Goal: Task Accomplishment & Management: Manage account settings

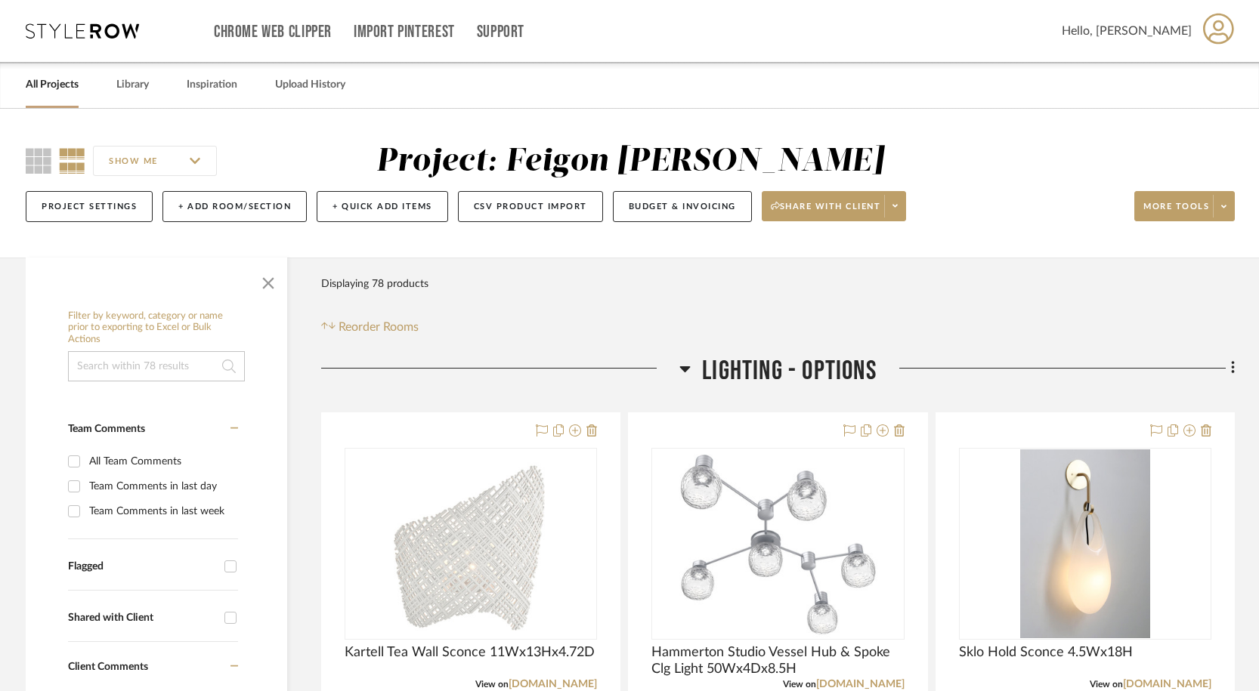
click at [684, 366] on icon at bounding box center [684, 369] width 11 height 18
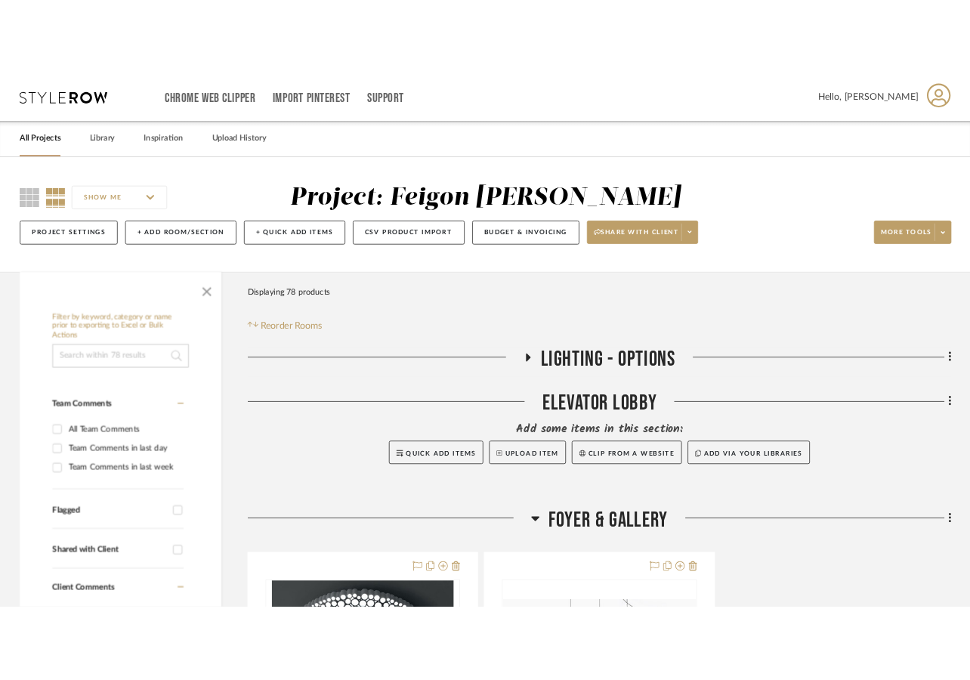
scroll to position [378, 0]
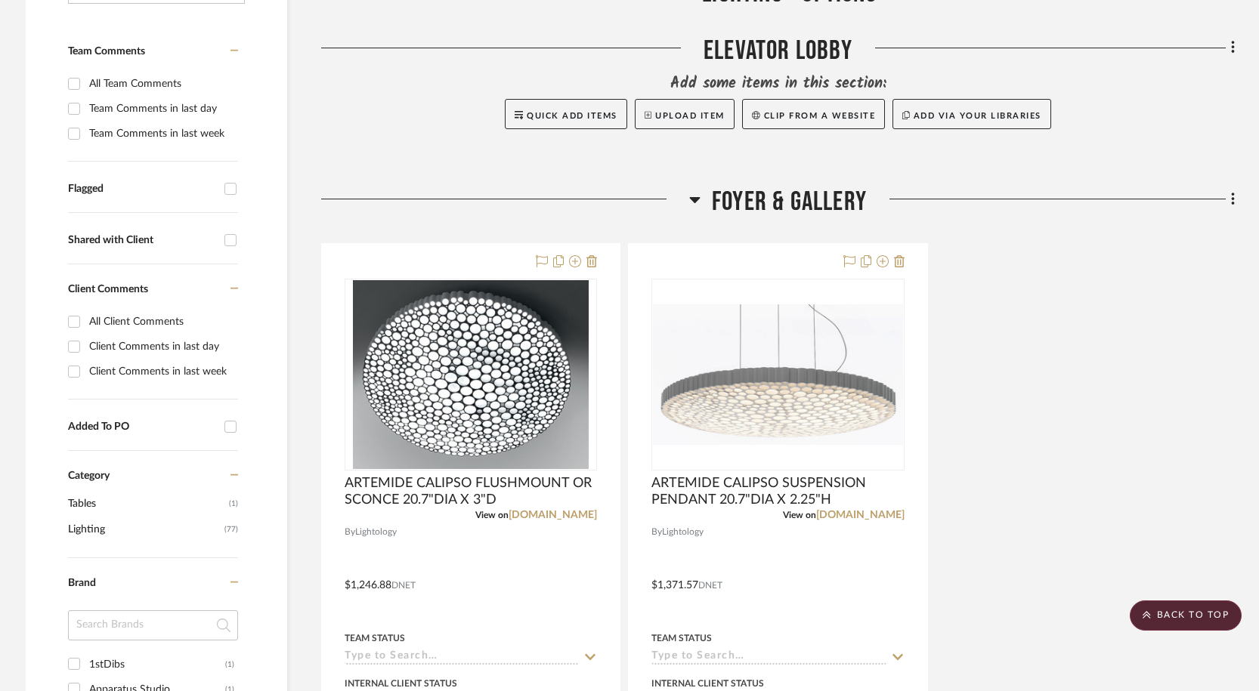
click at [694, 201] on icon at bounding box center [695, 200] width 11 height 6
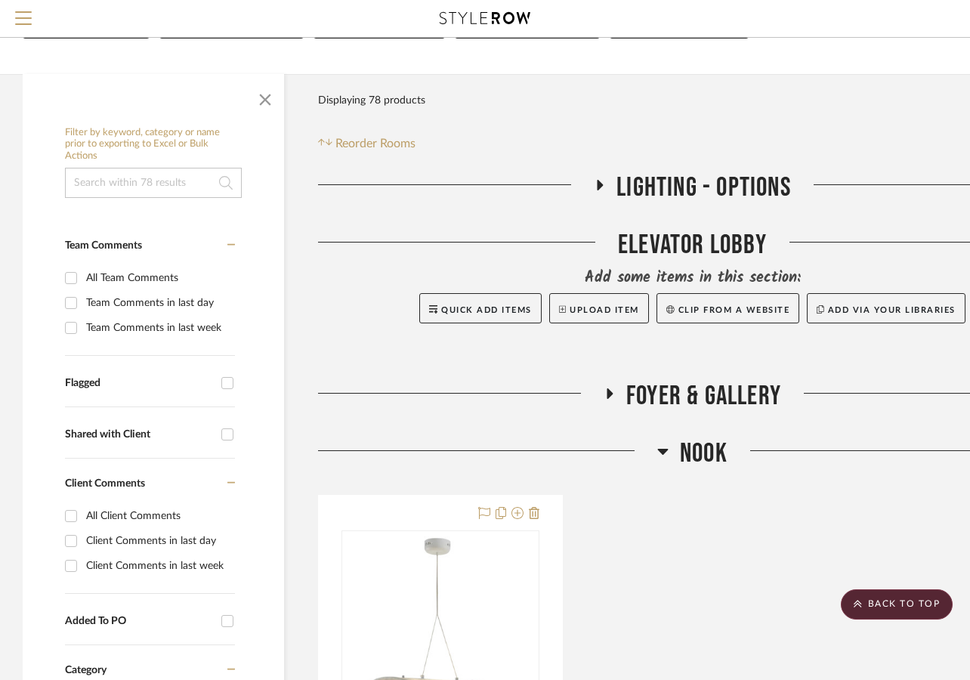
scroll to position [0, 0]
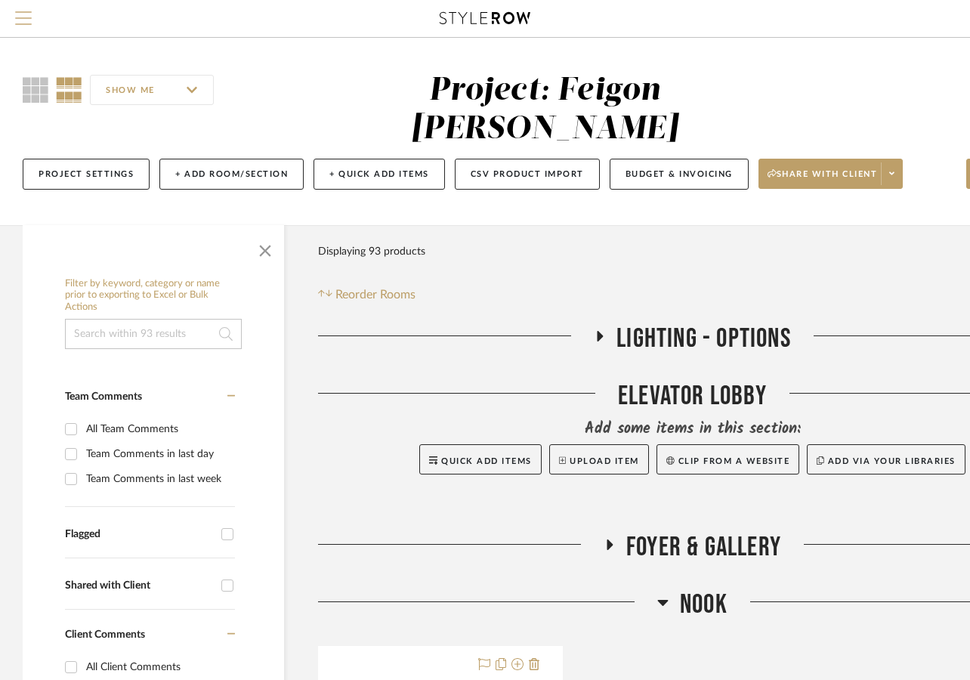
click at [17, 13] on span "Menu" at bounding box center [23, 12] width 17 height 2
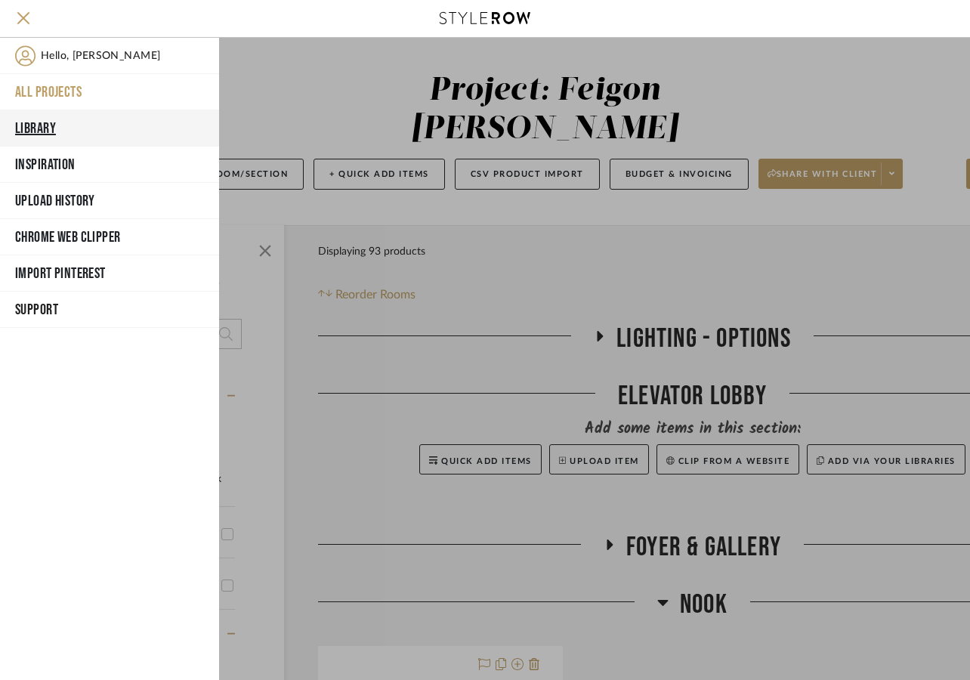
click at [45, 128] on button "Library" at bounding box center [109, 128] width 219 height 36
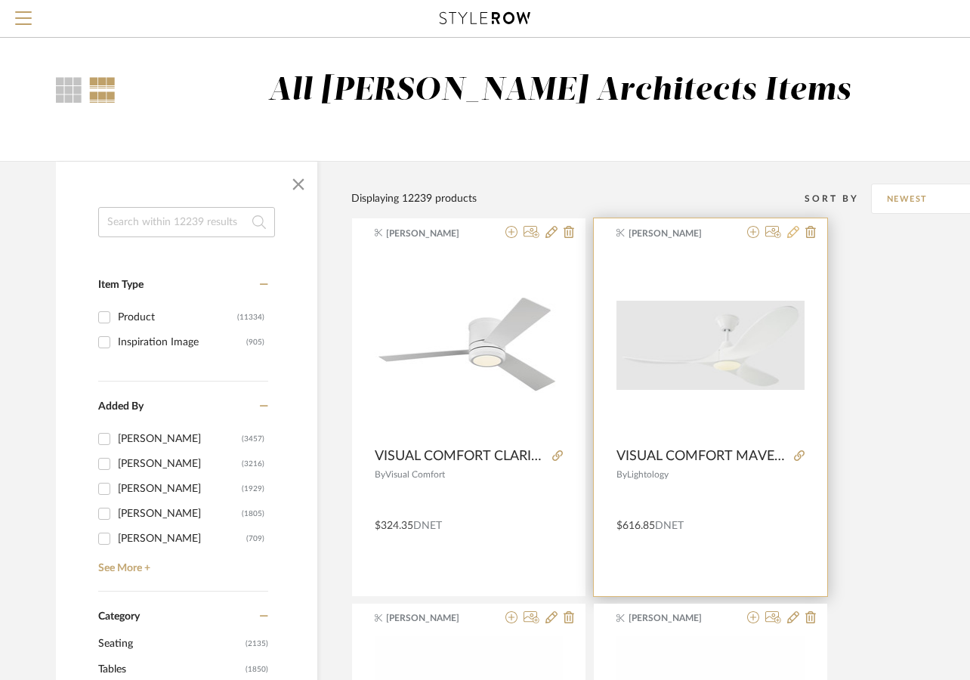
click at [789, 228] on icon at bounding box center [793, 232] width 12 height 12
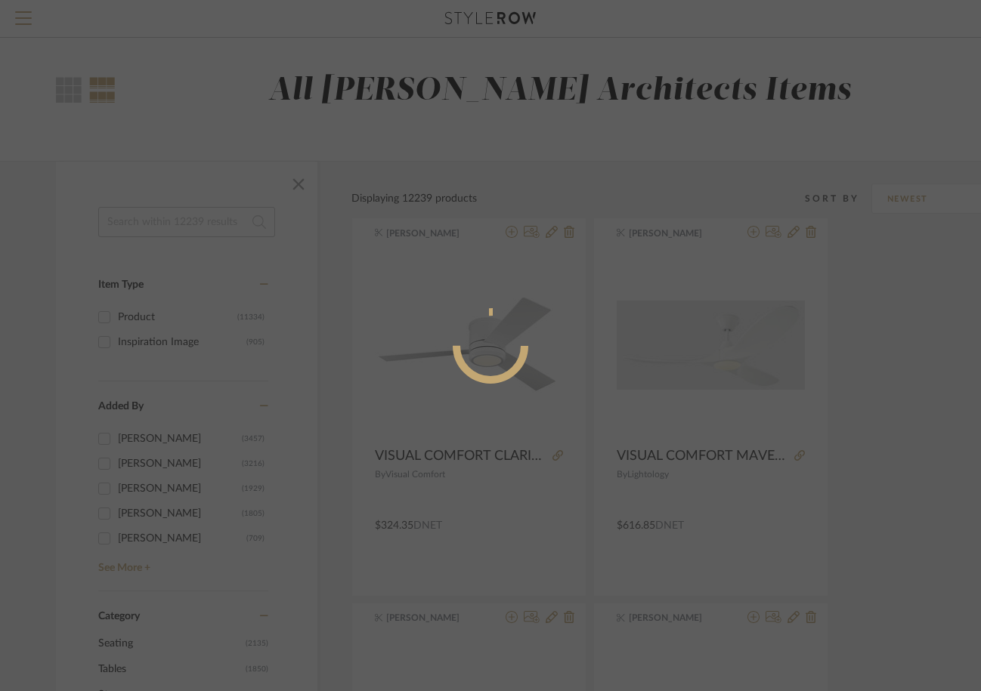
radio input "true"
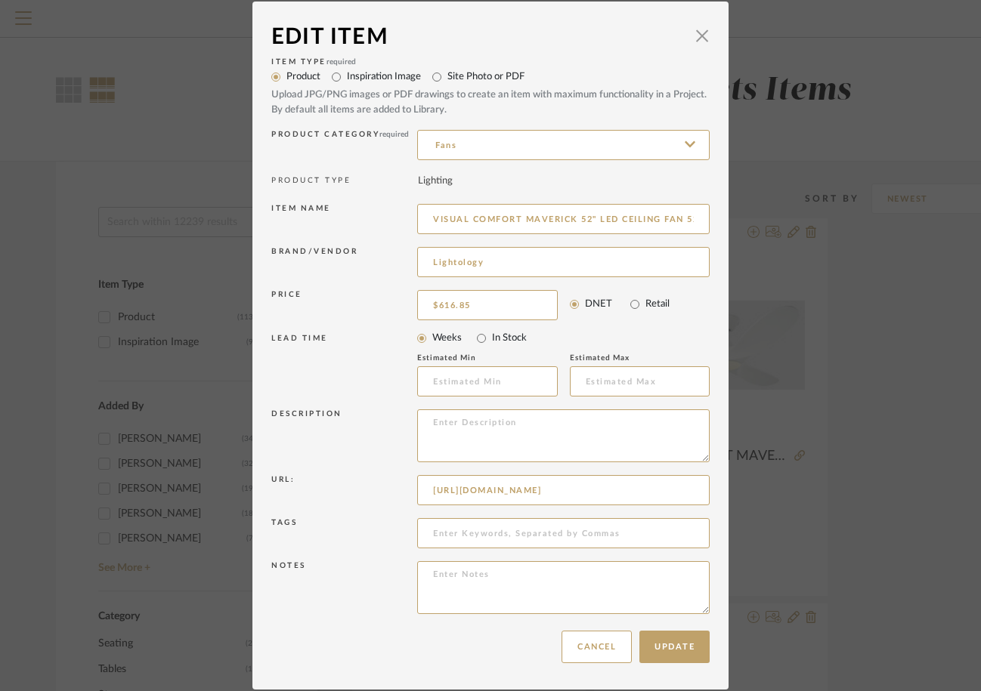
drag, startPoint x: 508, startPoint y: 266, endPoint x: 335, endPoint y: 261, distance: 173.1
click at [335, 261] on div "Brand/Vendor Lightology" at bounding box center [490, 264] width 438 height 43
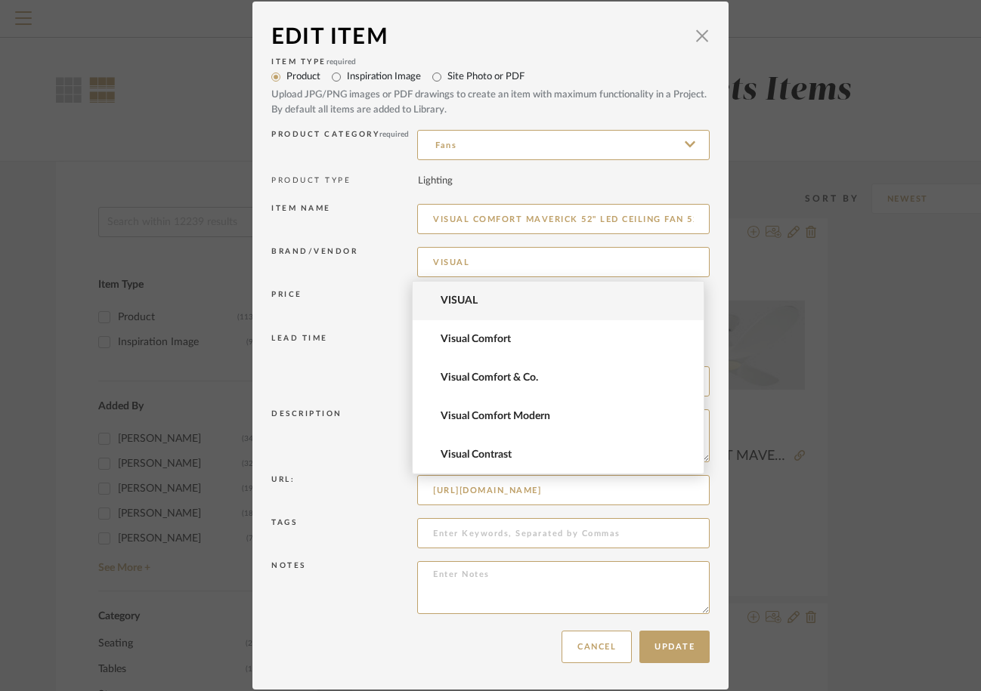
click at [484, 337] on span "Visual Comfort" at bounding box center [563, 339] width 247 height 13
type input "Visual Comfort"
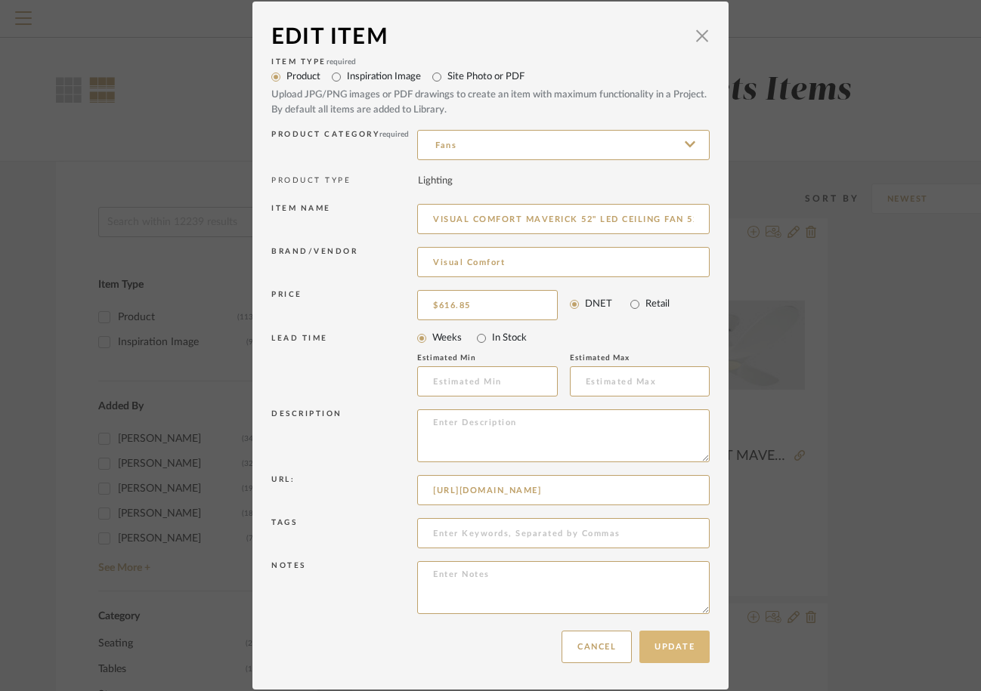
click at [673, 641] on button "Update" at bounding box center [674, 647] width 70 height 32
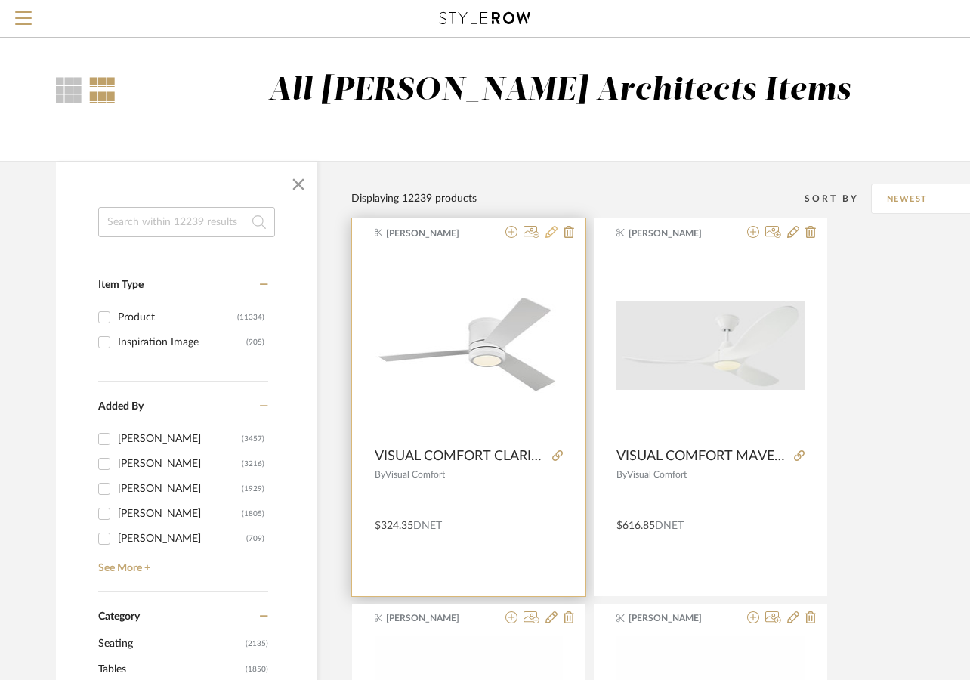
click at [551, 236] on icon at bounding box center [552, 232] width 12 height 12
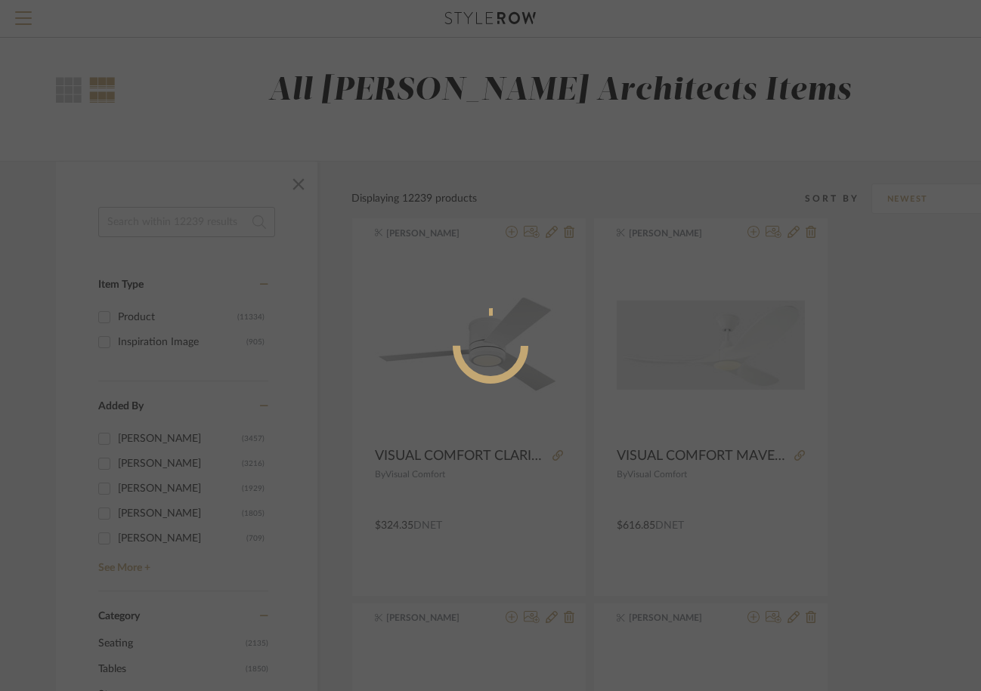
radio input "true"
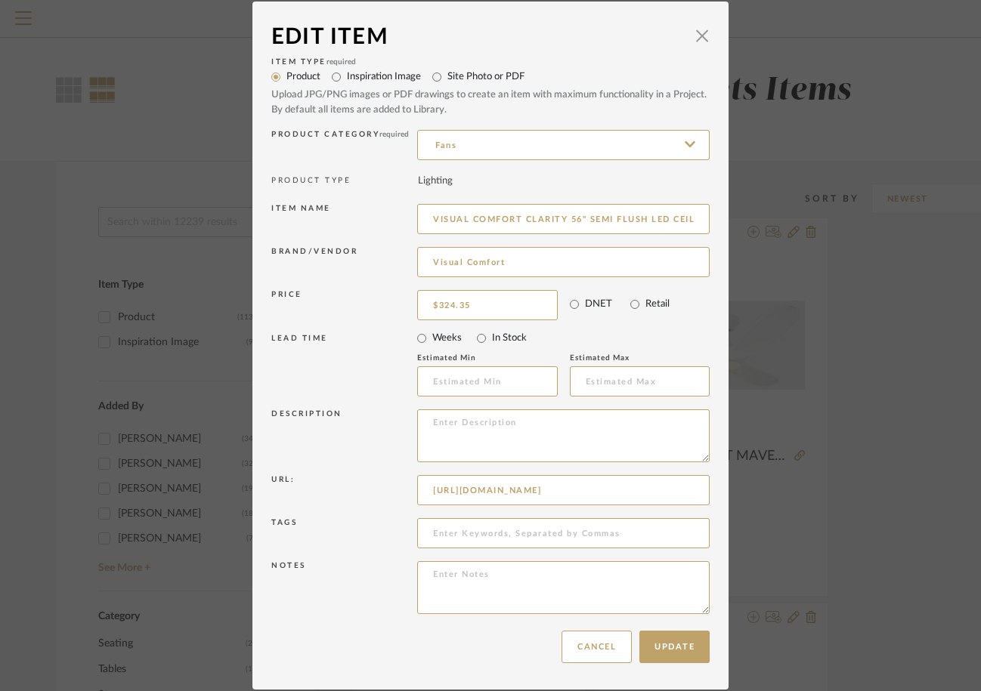
scroll to position [0, 141]
drag, startPoint x: 426, startPoint y: 488, endPoint x: 725, endPoint y: 487, distance: 299.2
click at [725, 487] on div "Edit Item × Item Type required Product Inspiration Image Site Photo or PDF Uplo…" at bounding box center [490, 345] width 981 height 691
paste input "clarity-56-semi-flush-led-ceiling-fan-3clmr56d/?selected_product=3CLMR56RZWD-V1…"
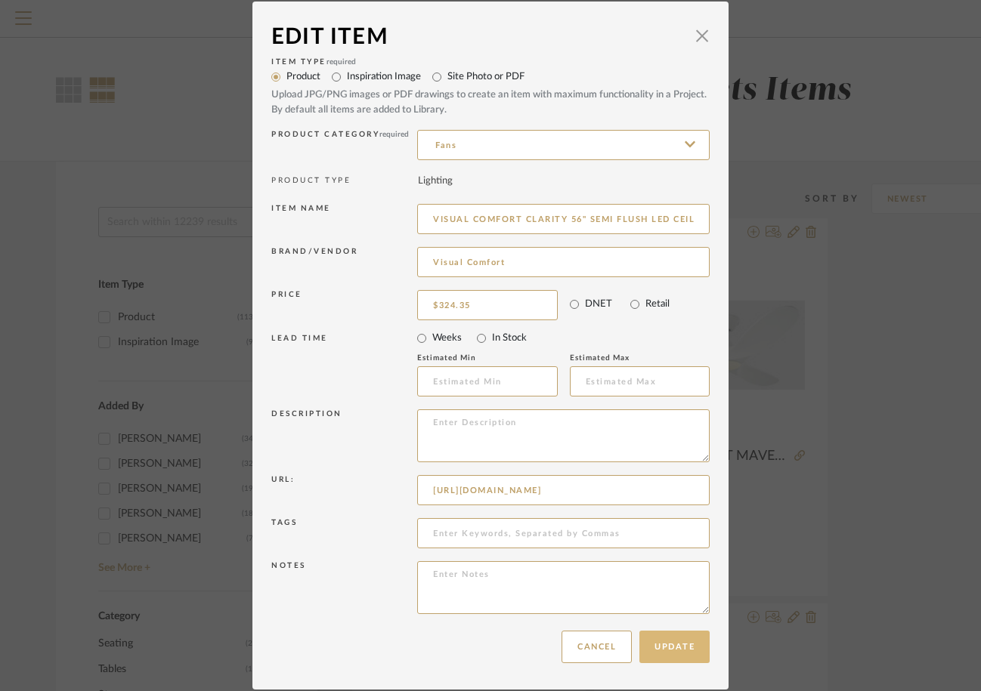
type input "https://www.visualcomfort.com/clarity-56-semi-flush-led-ceiling-fan-3clmr56d/?s…"
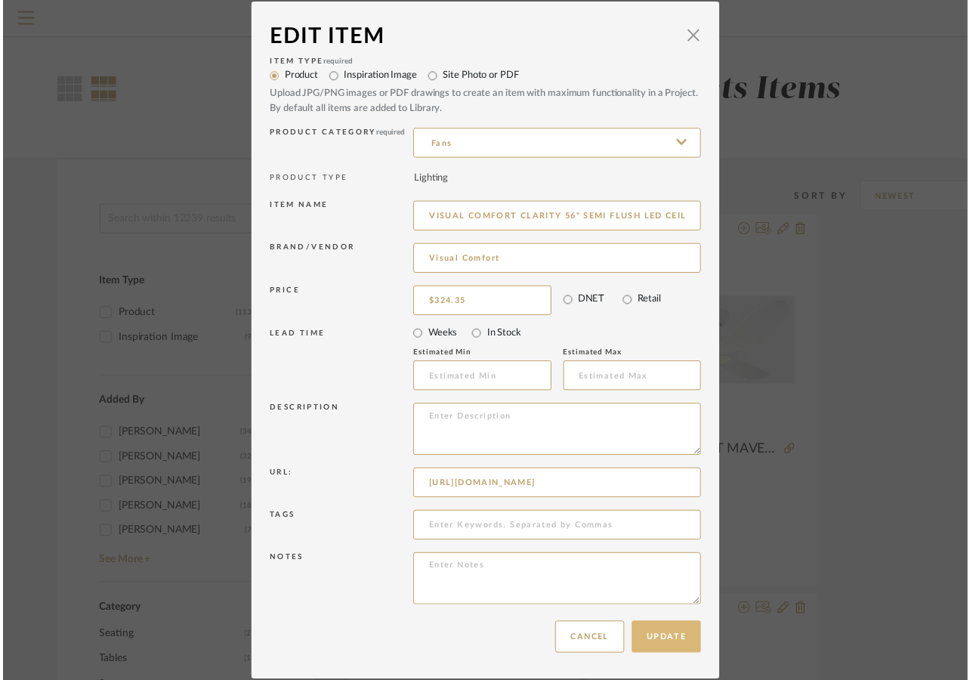
scroll to position [0, 0]
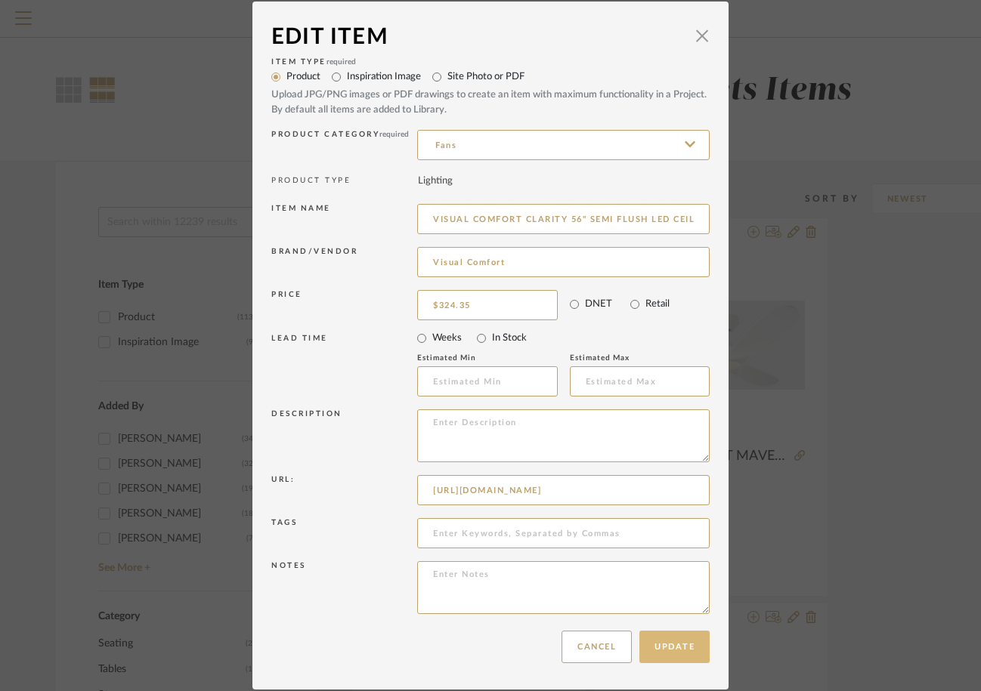
click at [683, 646] on button "Update" at bounding box center [674, 647] width 70 height 32
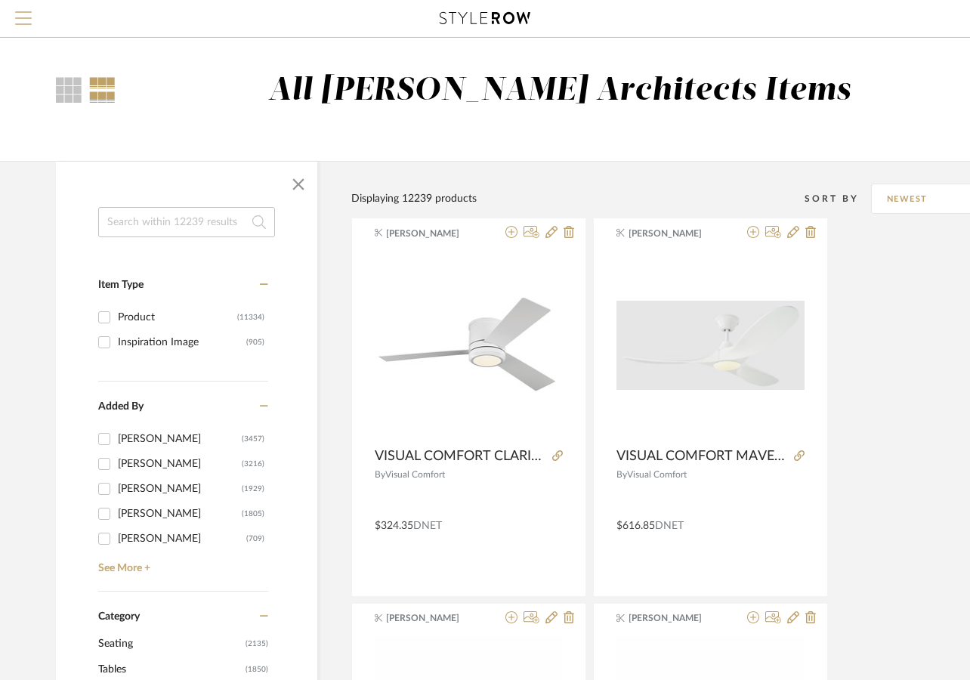
click at [19, 19] on span "Menu" at bounding box center [23, 22] width 17 height 23
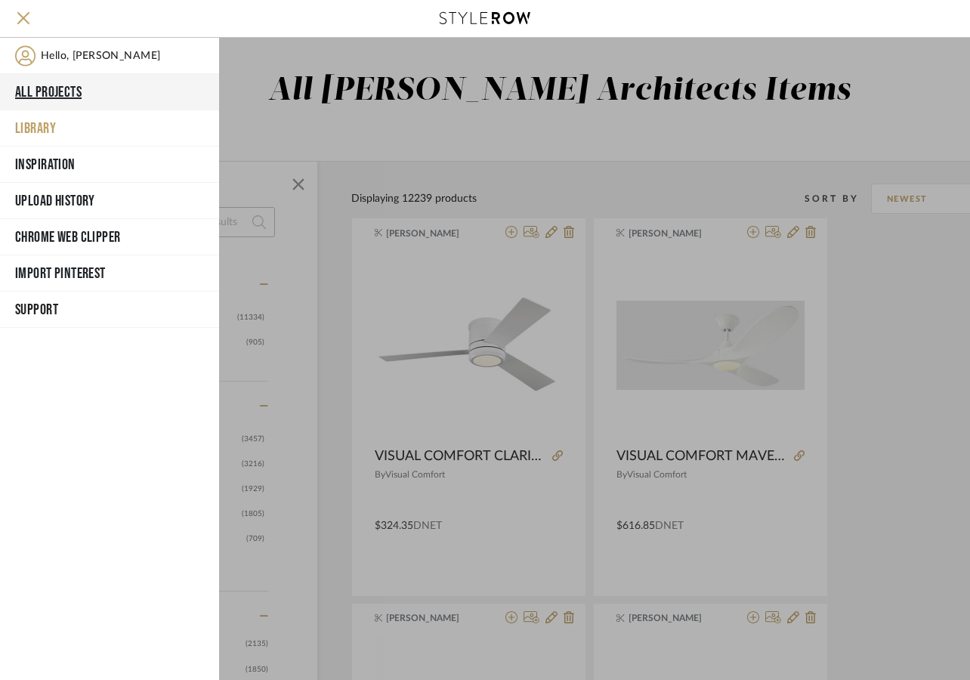
click at [57, 87] on button "All Projects" at bounding box center [109, 92] width 219 height 36
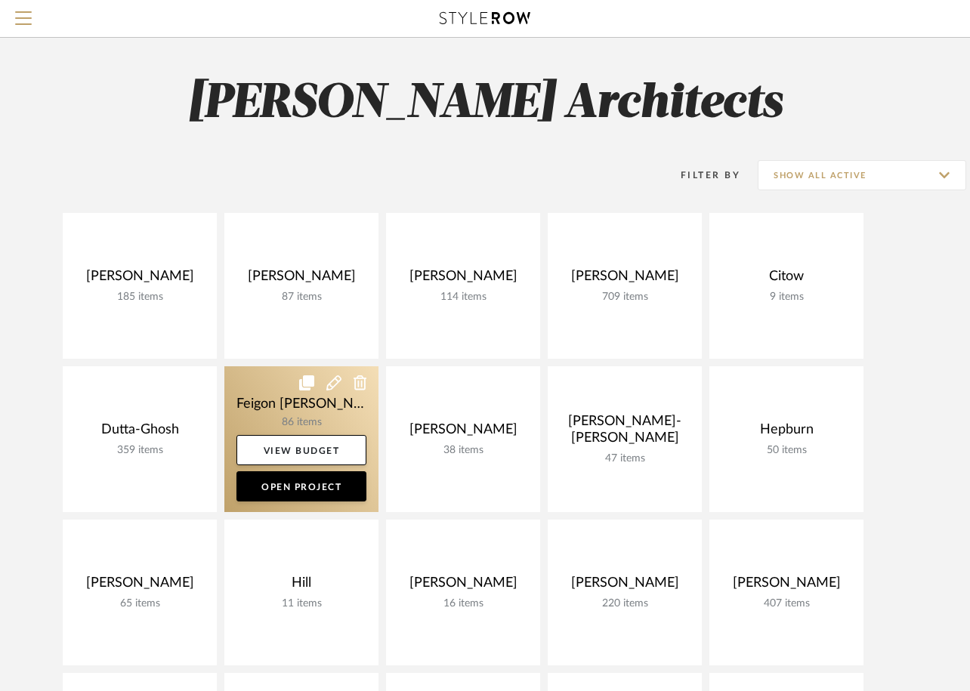
click at [344, 423] on link at bounding box center [301, 439] width 154 height 146
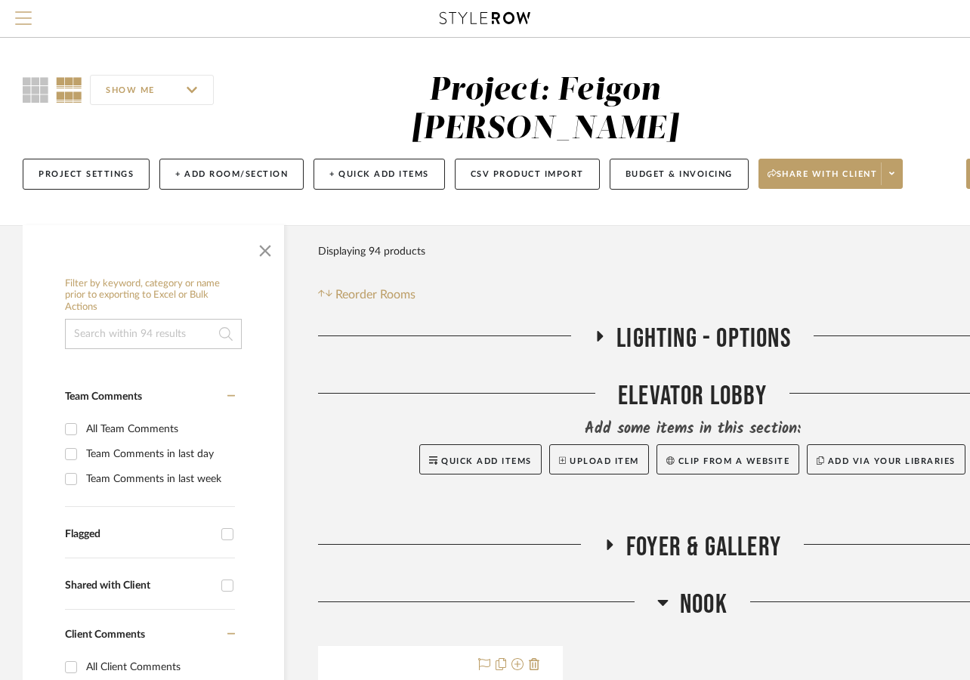
click at [20, 20] on span "Menu" at bounding box center [23, 22] width 17 height 23
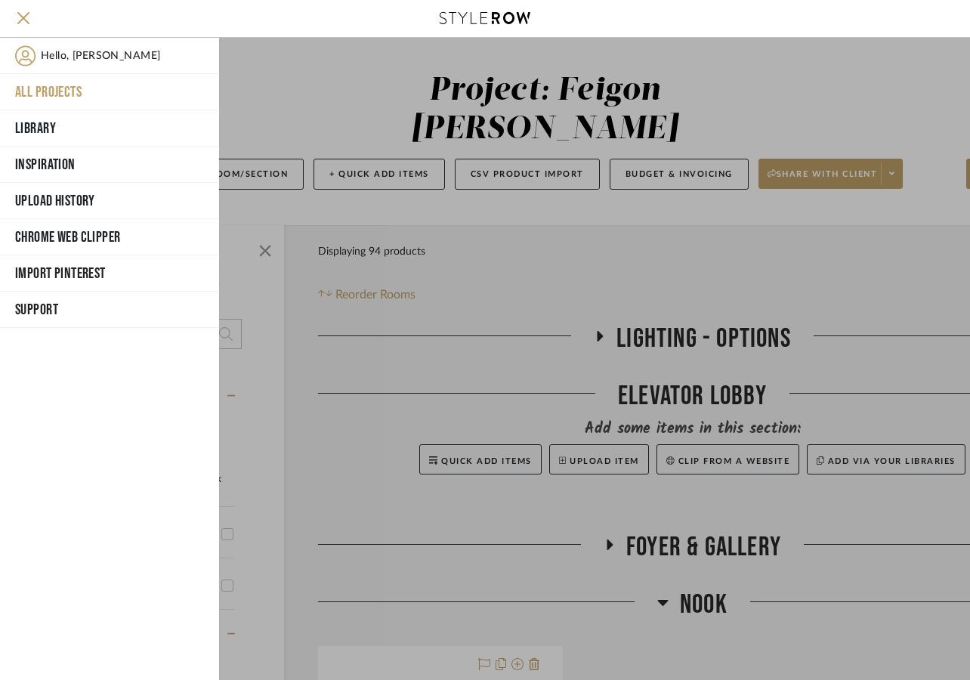
drag, startPoint x: 36, startPoint y: 128, endPoint x: 152, endPoint y: 591, distance: 477.6
click at [152, 591] on div "Hello, James All Projects Library Inspiration Upload History Chrome Web Clipper…" at bounding box center [109, 359] width 219 height 642
click at [49, 131] on button "Library" at bounding box center [109, 128] width 219 height 36
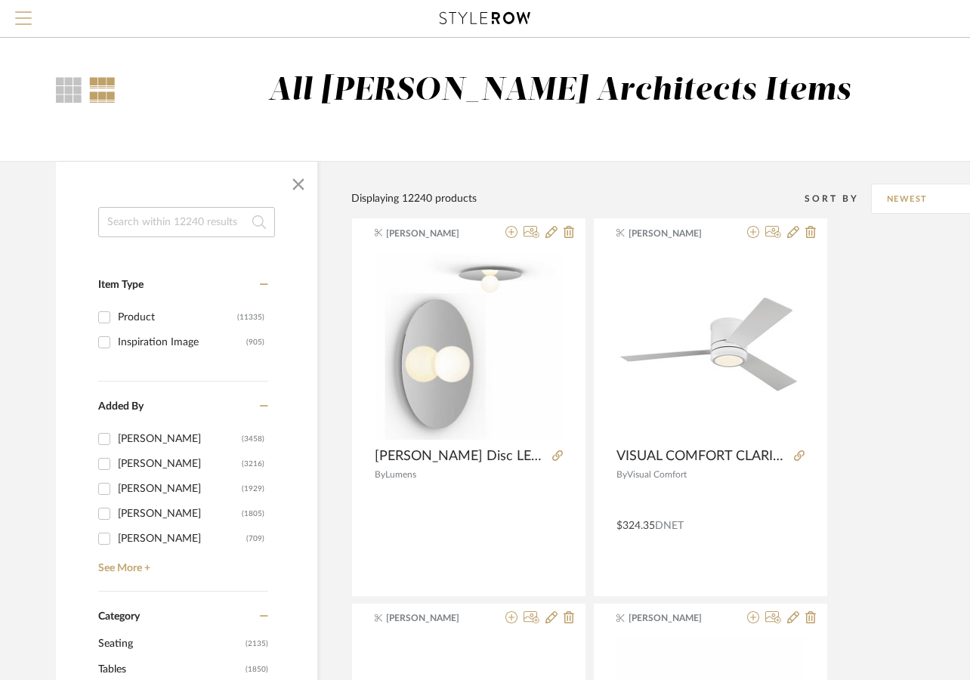
click at [29, 9] on button "Menu" at bounding box center [23, 18] width 47 height 37
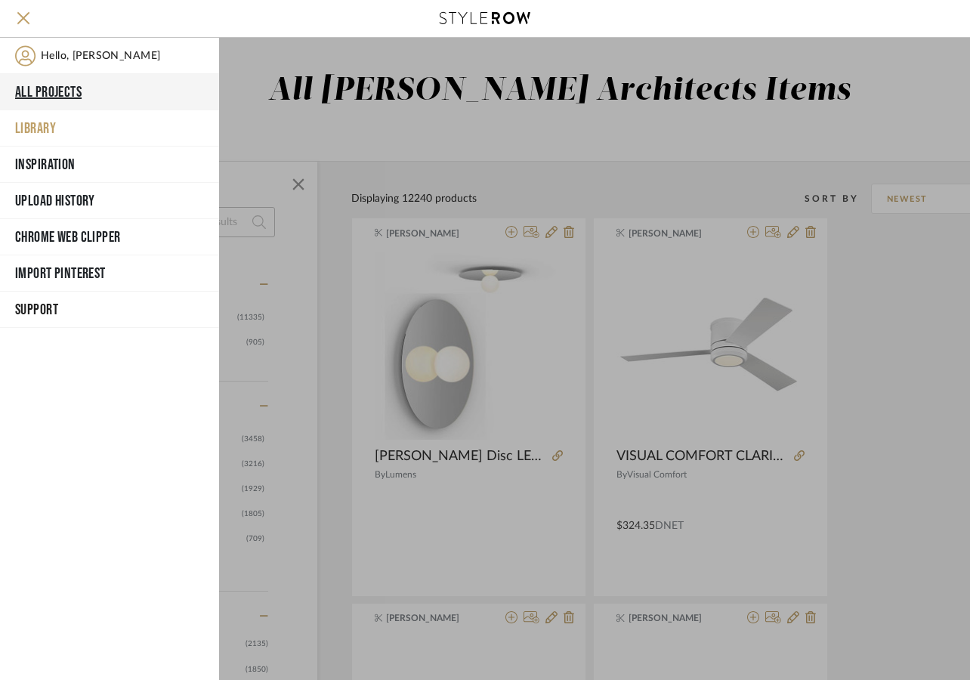
click at [52, 83] on button "All Projects" at bounding box center [109, 92] width 219 height 36
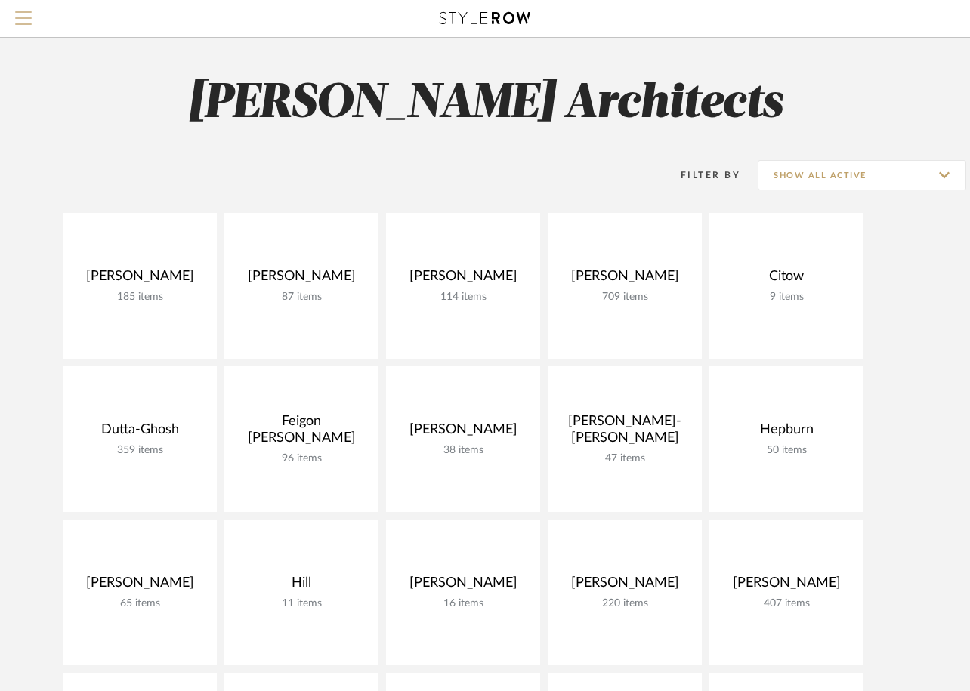
click at [11, 22] on button "Menu" at bounding box center [23, 18] width 47 height 37
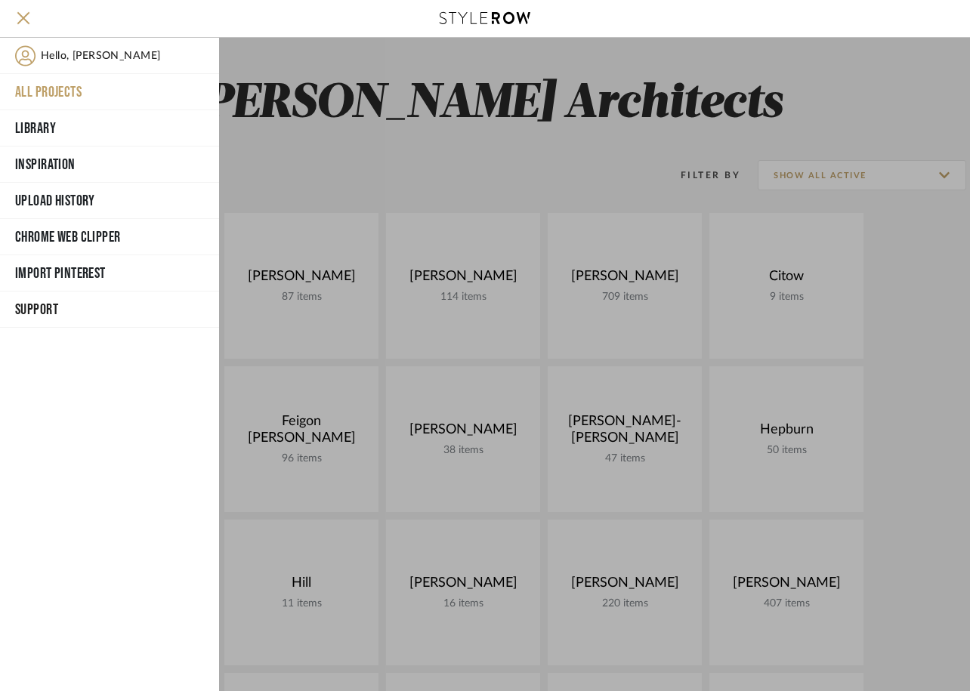
drag, startPoint x: 369, startPoint y: 87, endPoint x: 464, endPoint y: 60, distance: 98.8
click at [369, 86] on div at bounding box center [594, 365] width 751 height 654
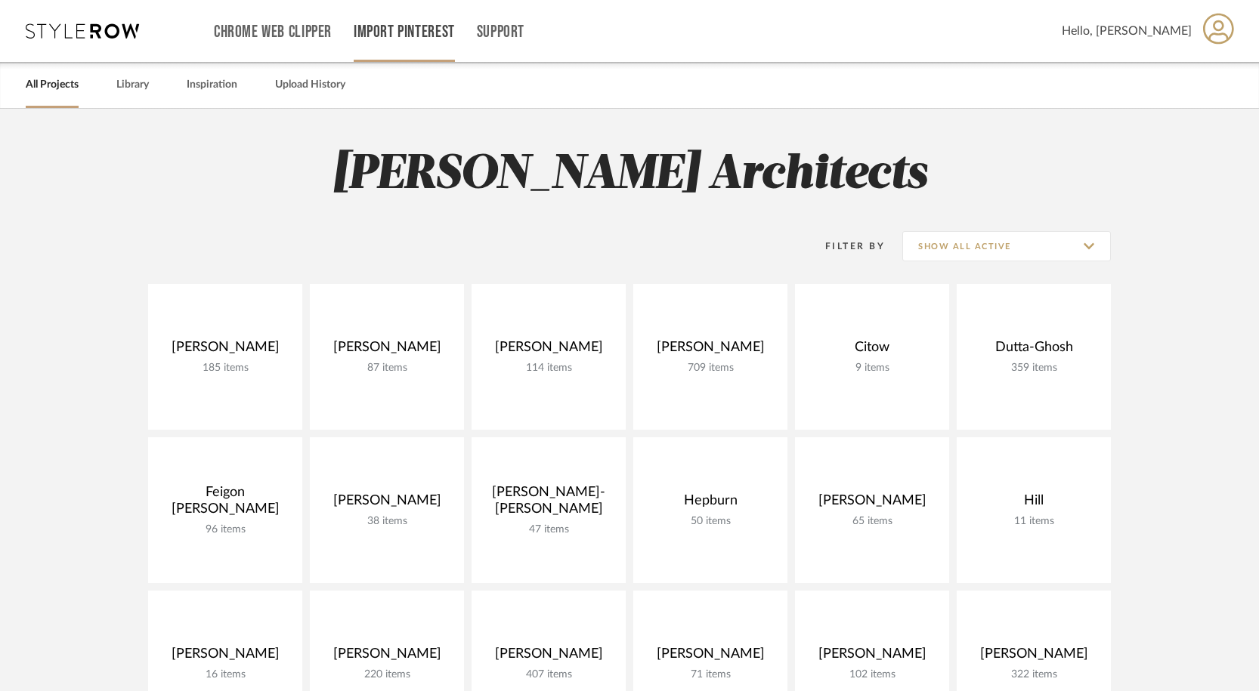
click at [369, 33] on link "Import Pinterest" at bounding box center [404, 32] width 101 height 13
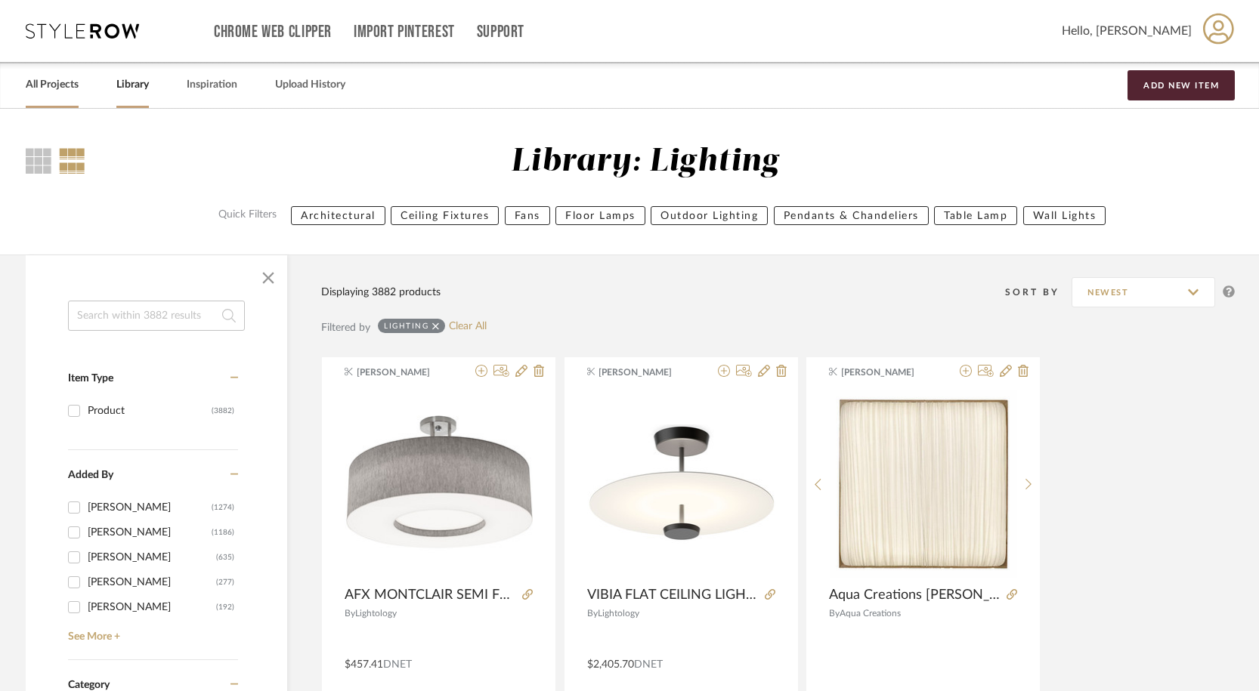
click at [72, 82] on link "All Projects" at bounding box center [52, 85] width 53 height 20
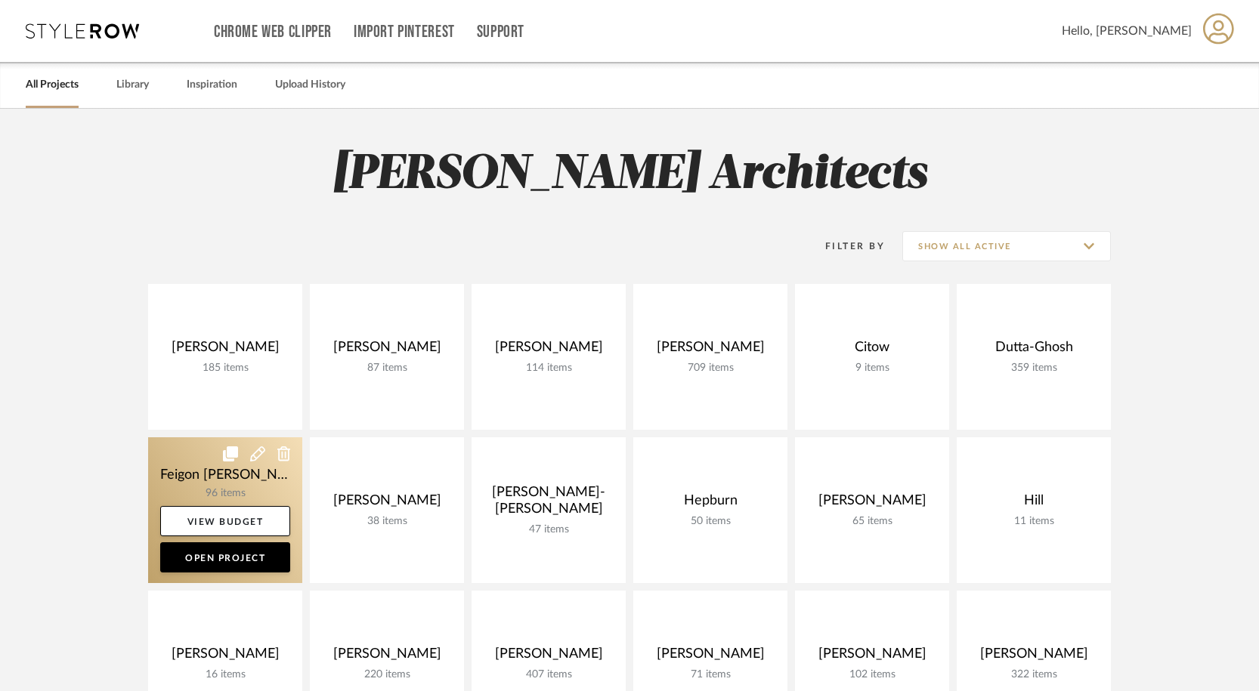
click at [269, 499] on link at bounding box center [225, 510] width 154 height 146
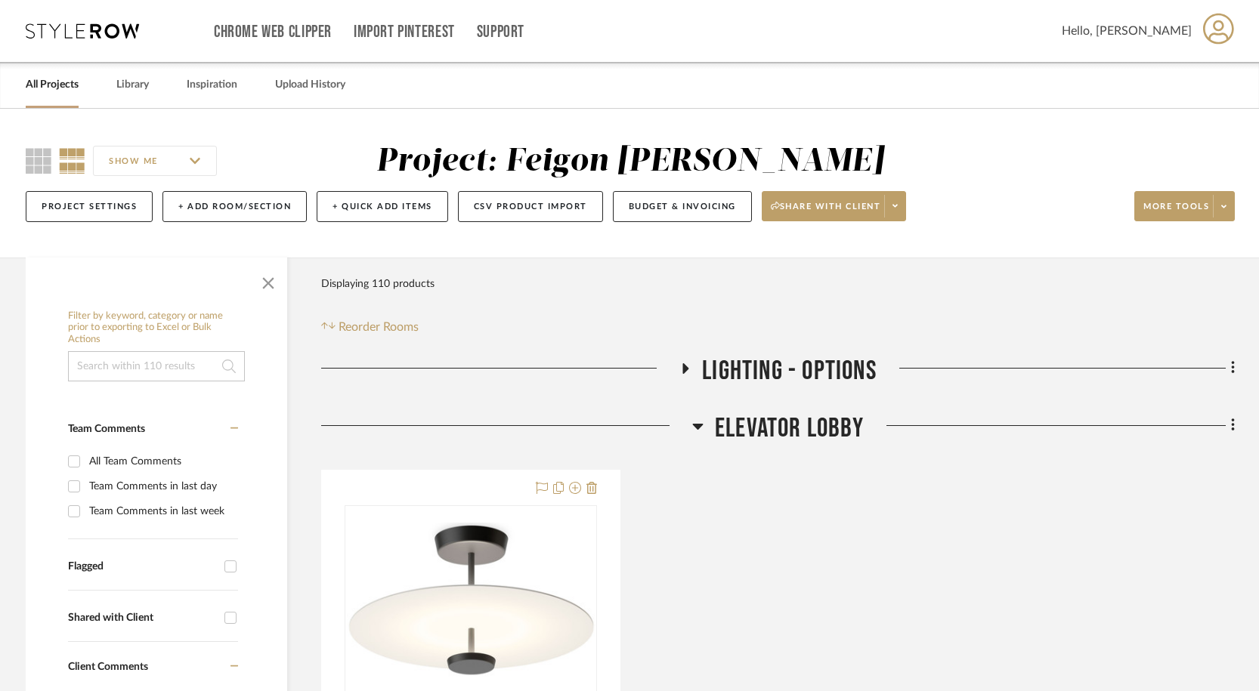
click at [681, 372] on icon at bounding box center [685, 368] width 18 height 11
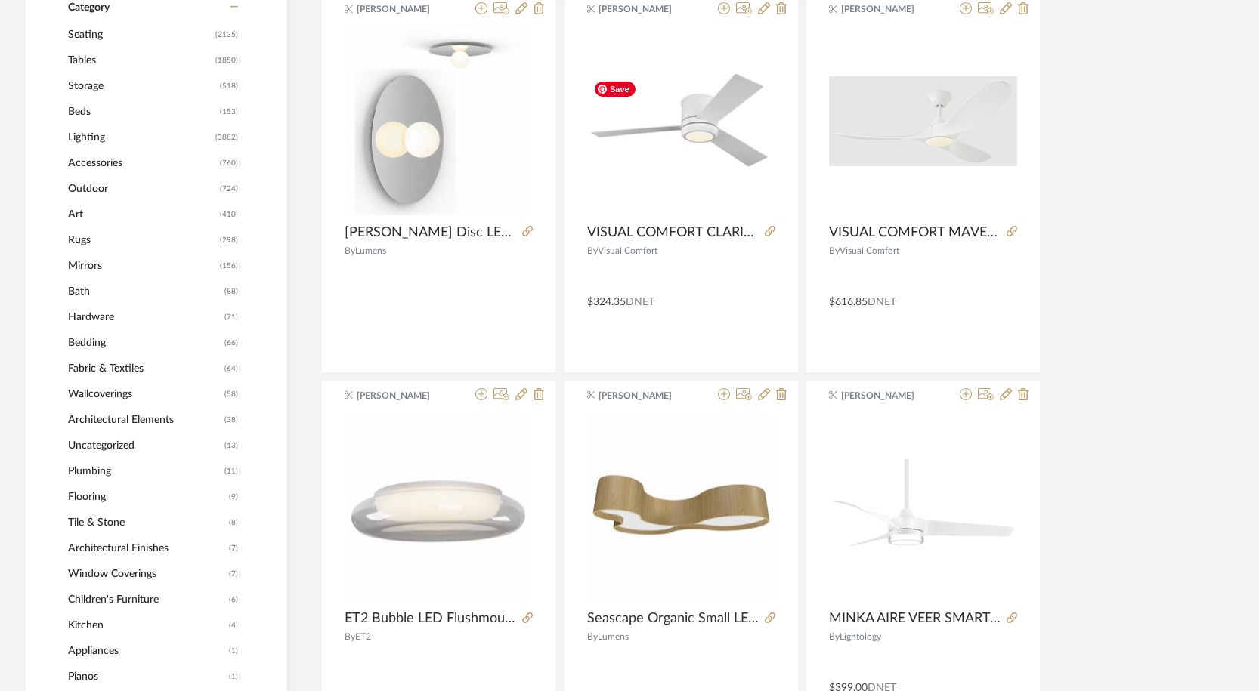
scroll to position [453, 0]
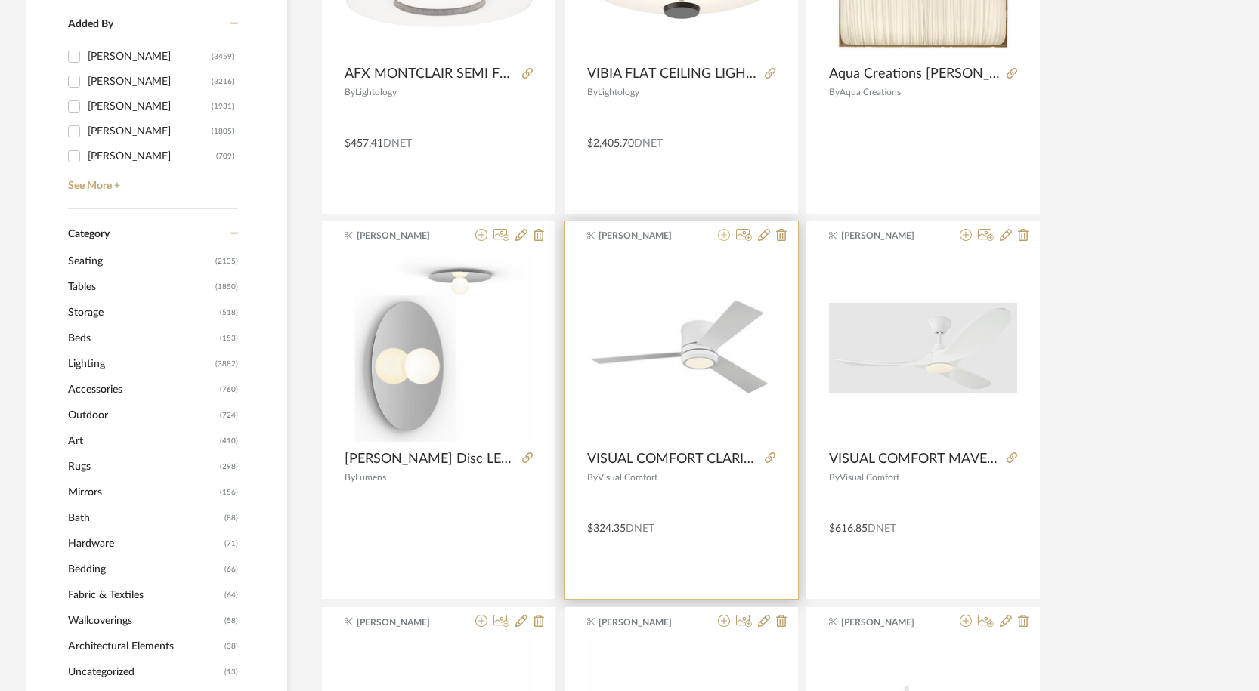
click at [719, 235] on icon at bounding box center [724, 235] width 12 height 12
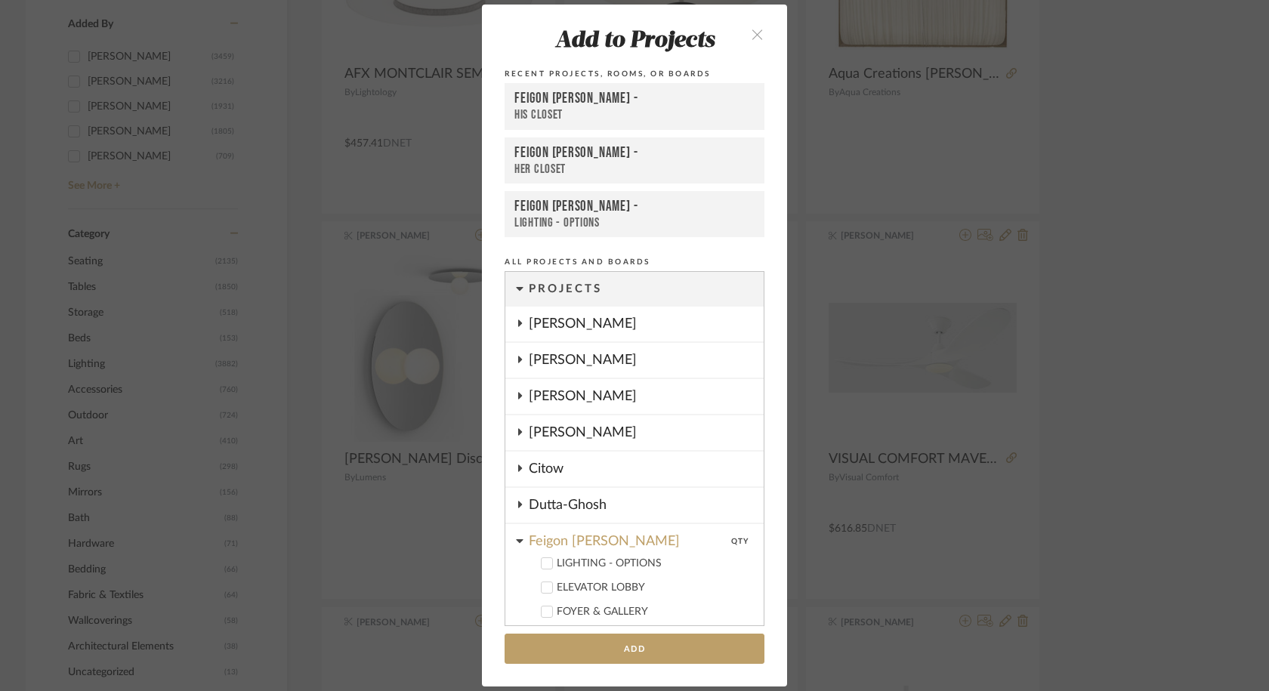
scroll to position [472, 0]
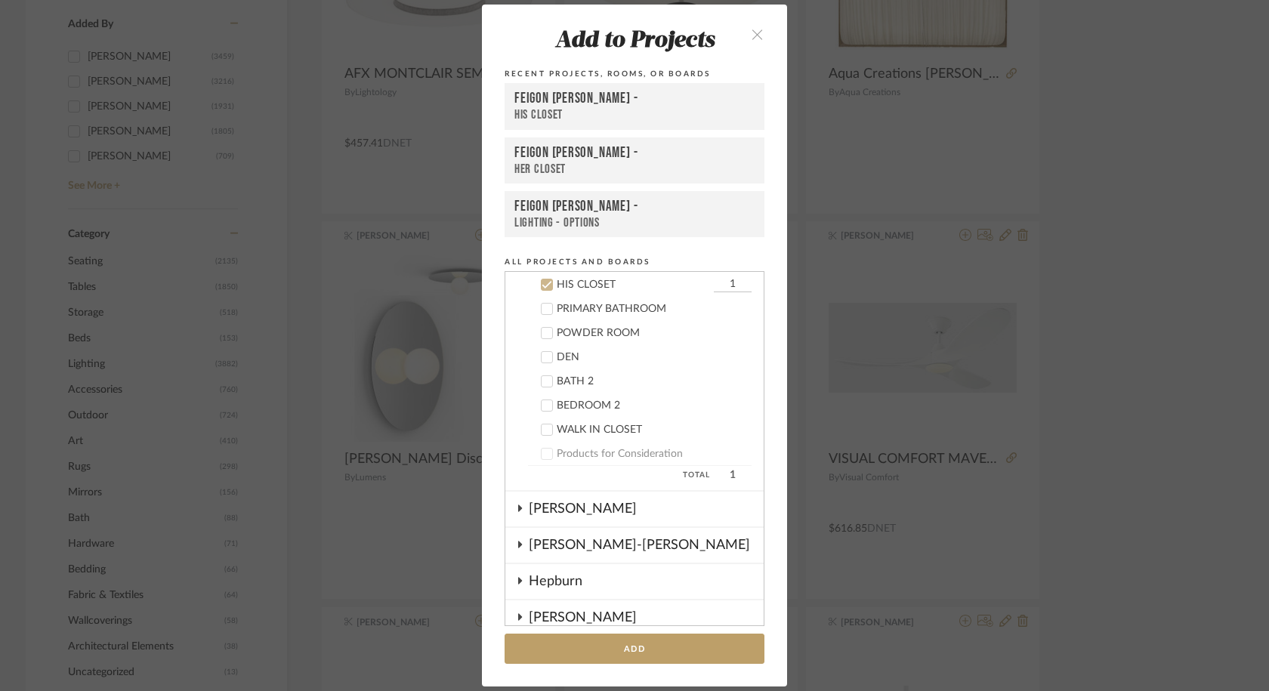
click at [640, 218] on div "LIGHTING - OPTIONS" at bounding box center [635, 222] width 240 height 15
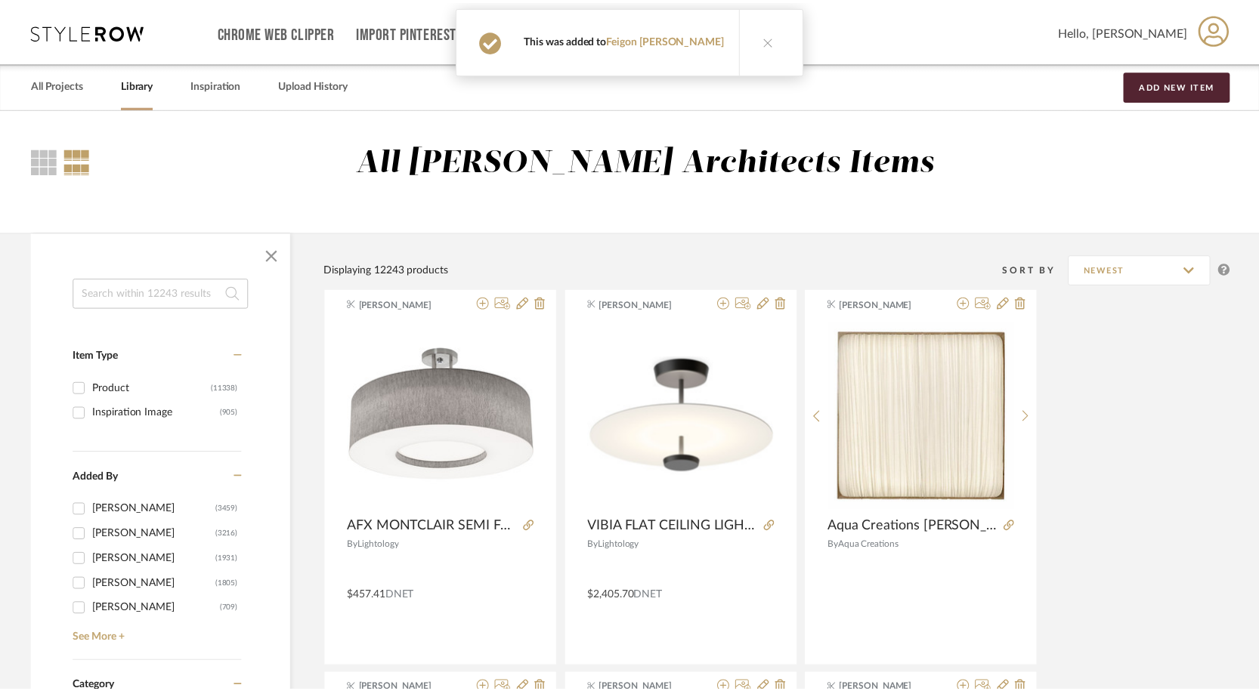
scroll to position [453, 0]
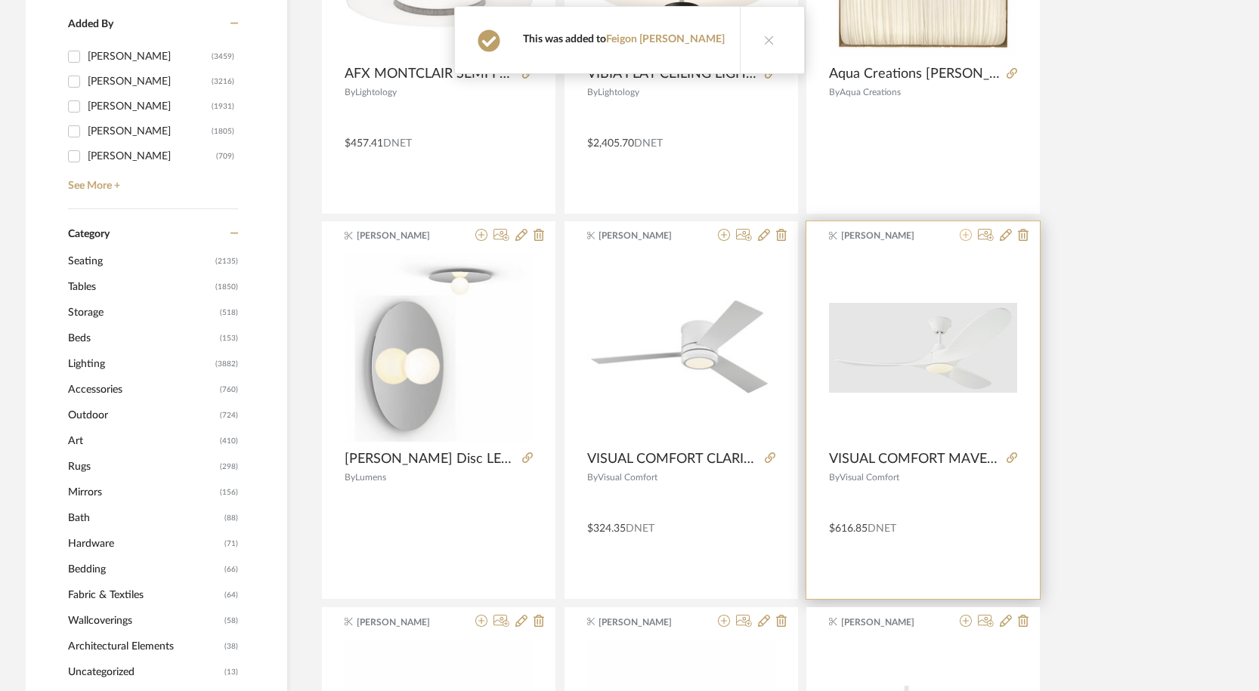
click at [964, 235] on icon at bounding box center [966, 235] width 12 height 12
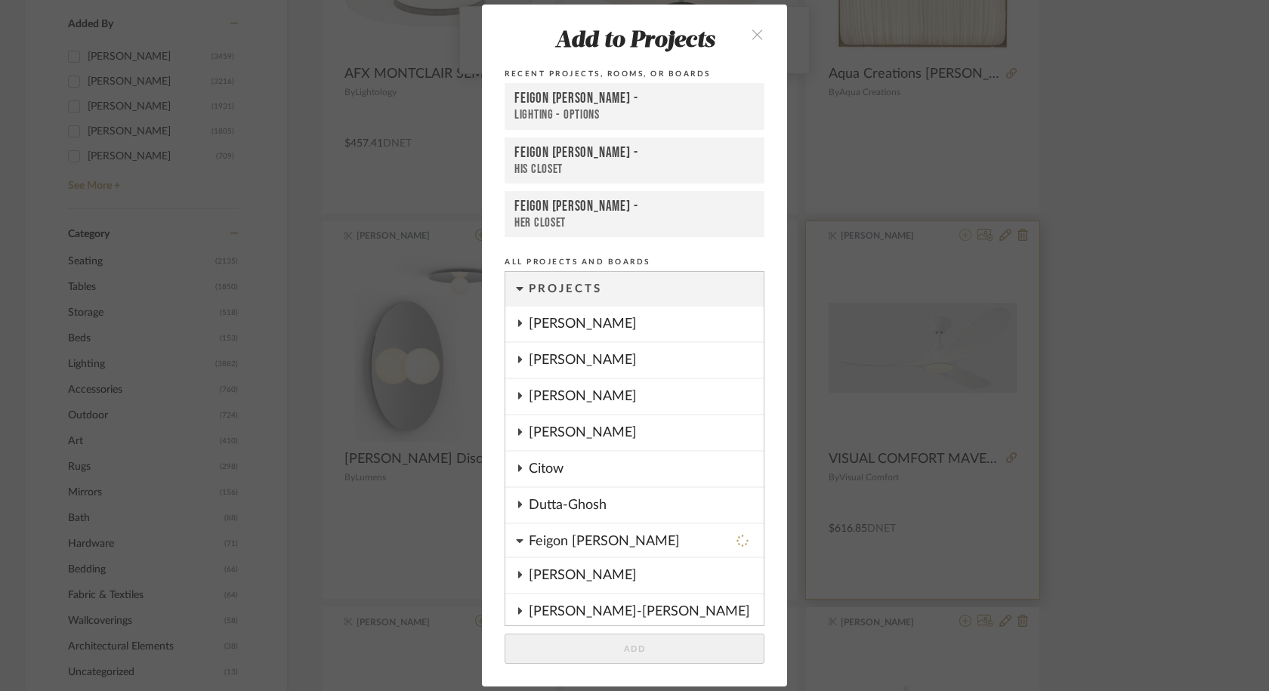
scroll to position [279, 0]
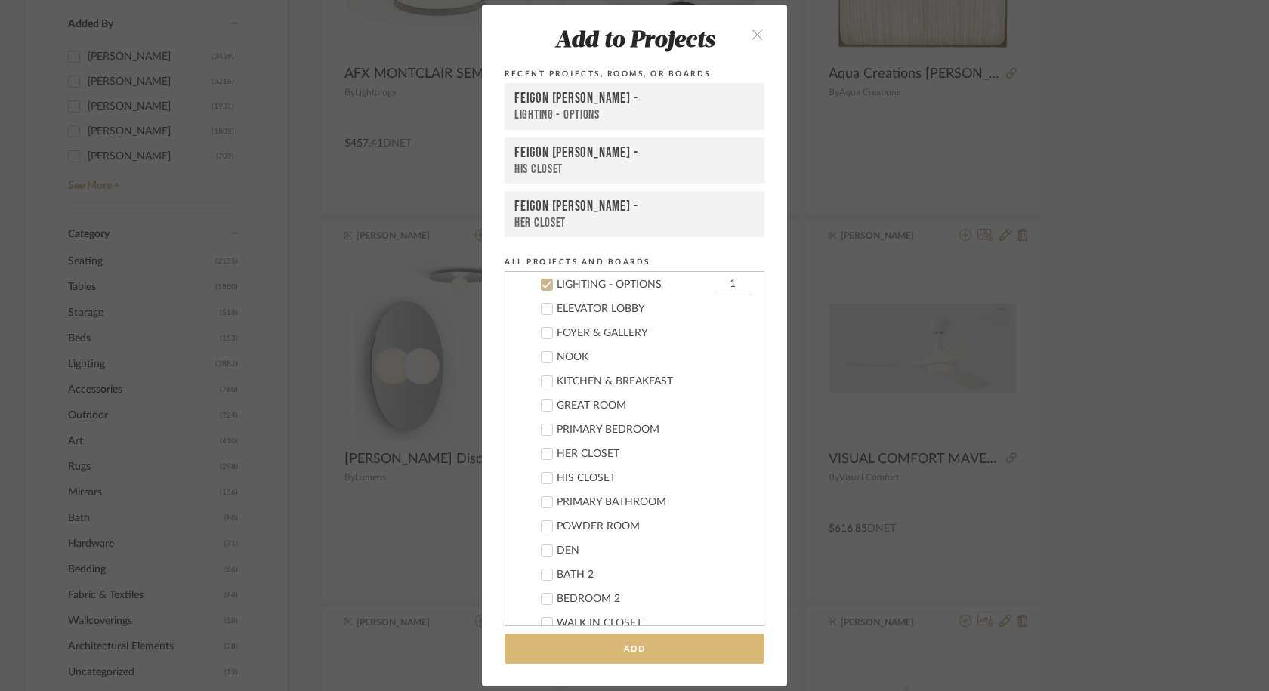
click at [678, 649] on button "Add" at bounding box center [635, 649] width 260 height 31
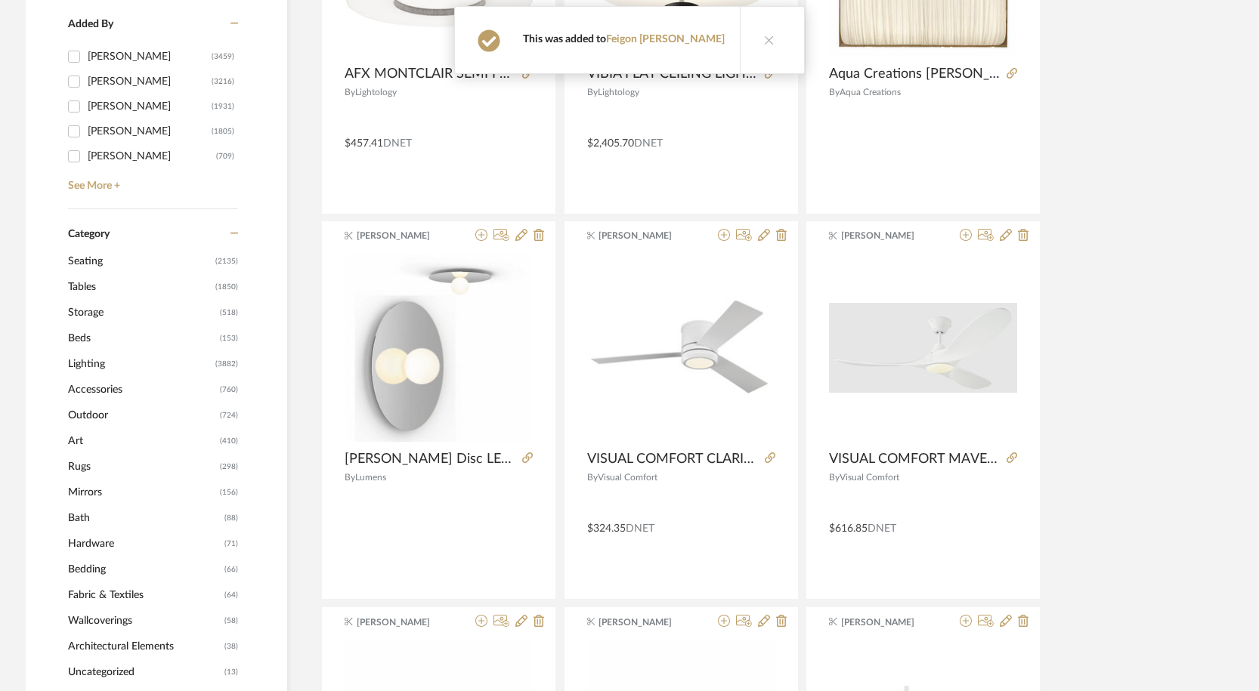
scroll to position [680, 0]
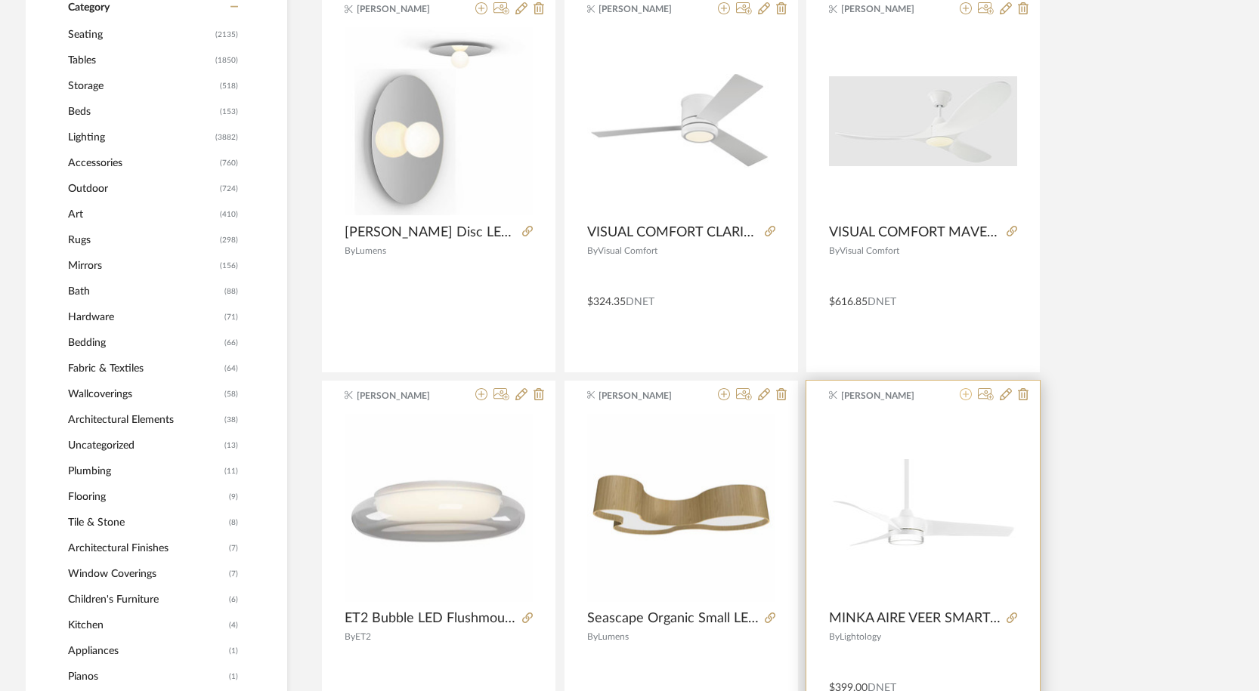
click at [968, 394] on icon at bounding box center [966, 394] width 12 height 12
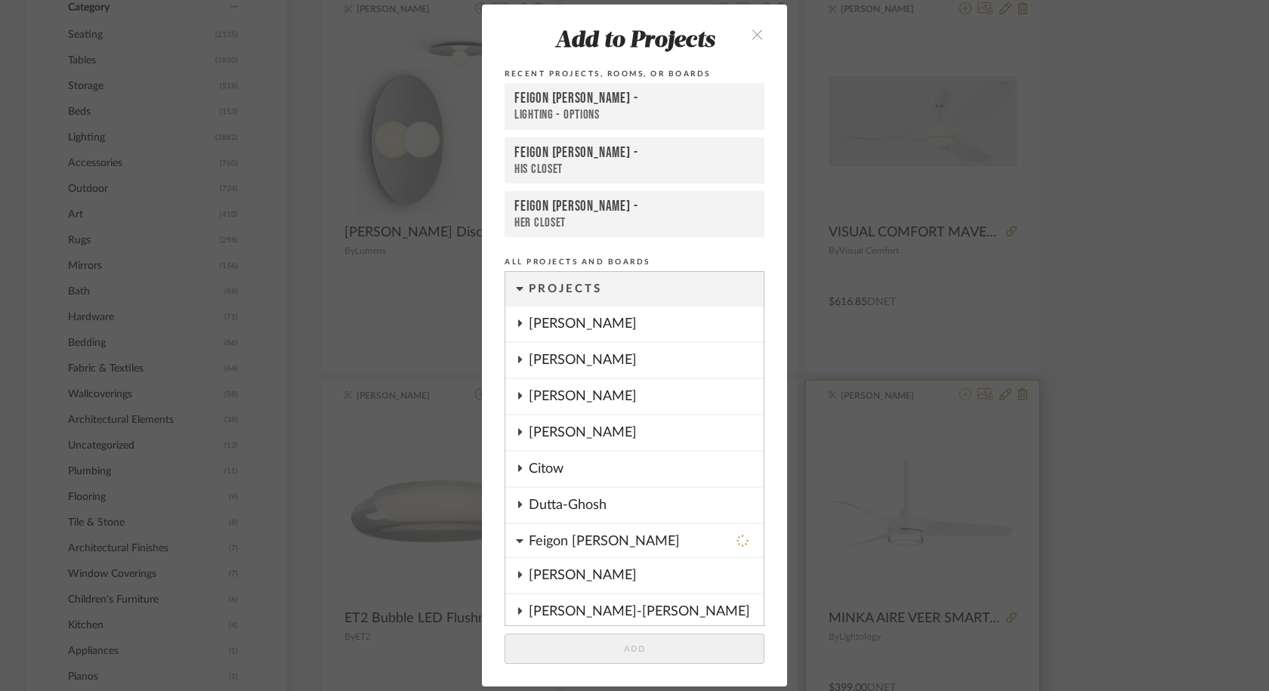
scroll to position [279, 0]
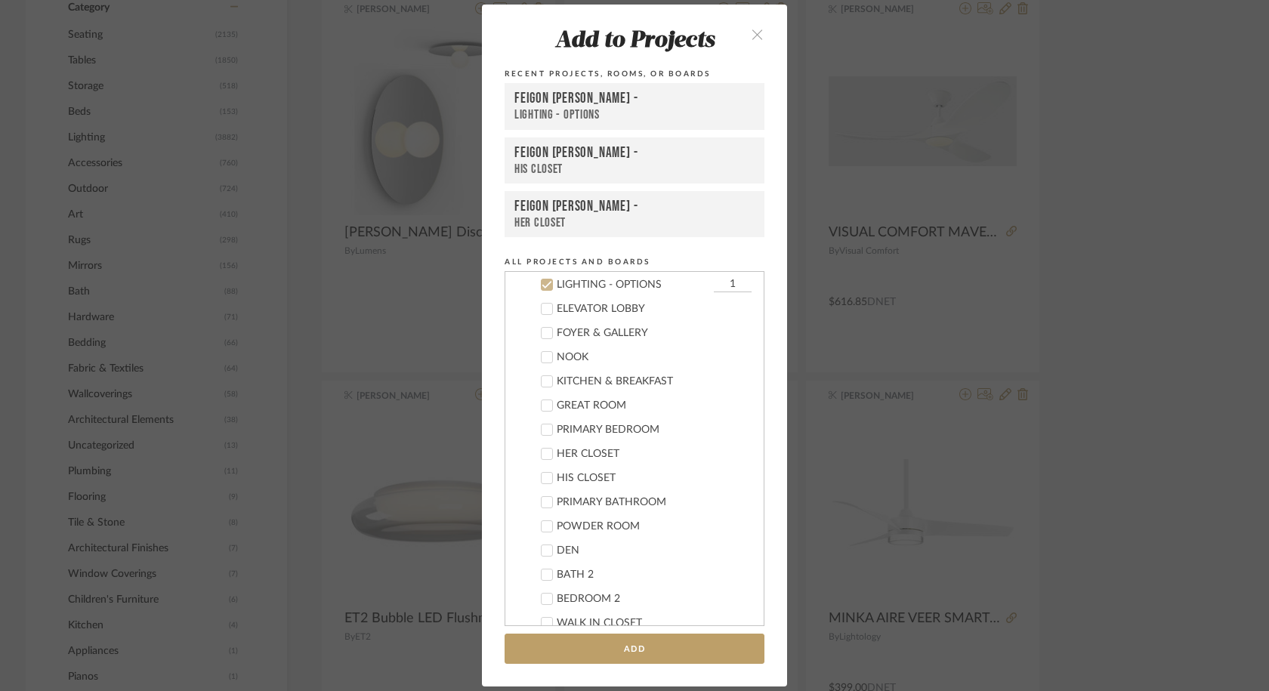
click at [606, 111] on div "LIGHTING - OPTIONS" at bounding box center [635, 115] width 240 height 16
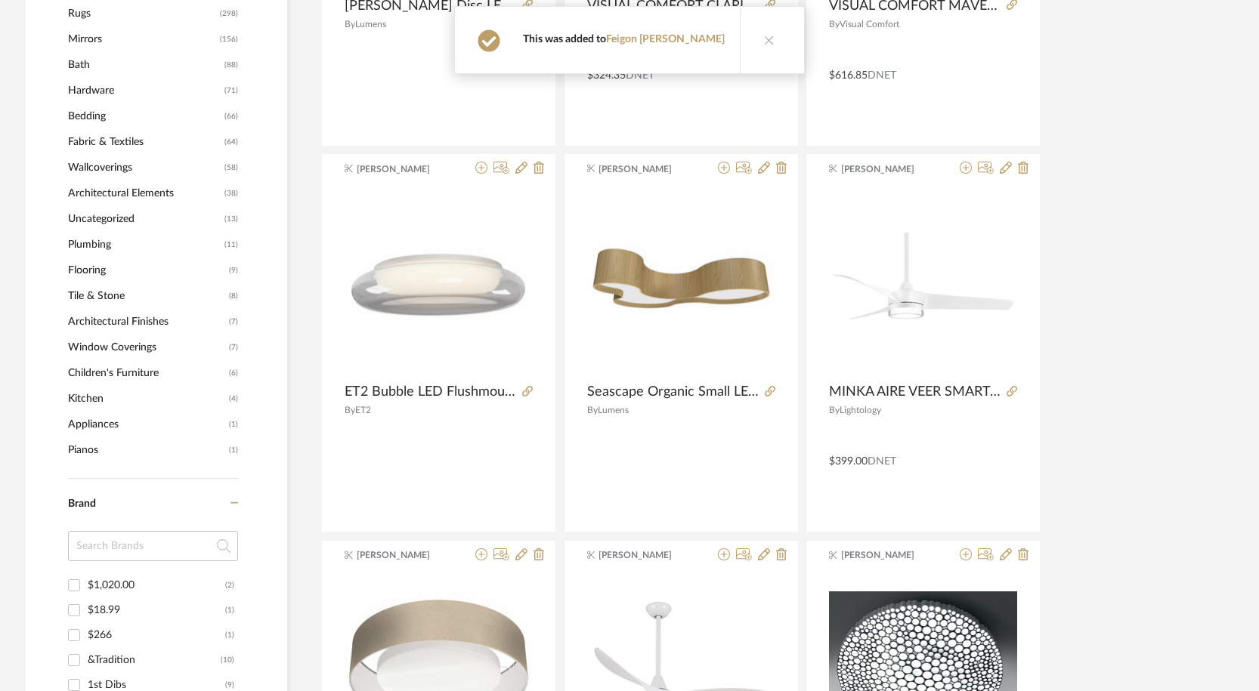
scroll to position [1058, 0]
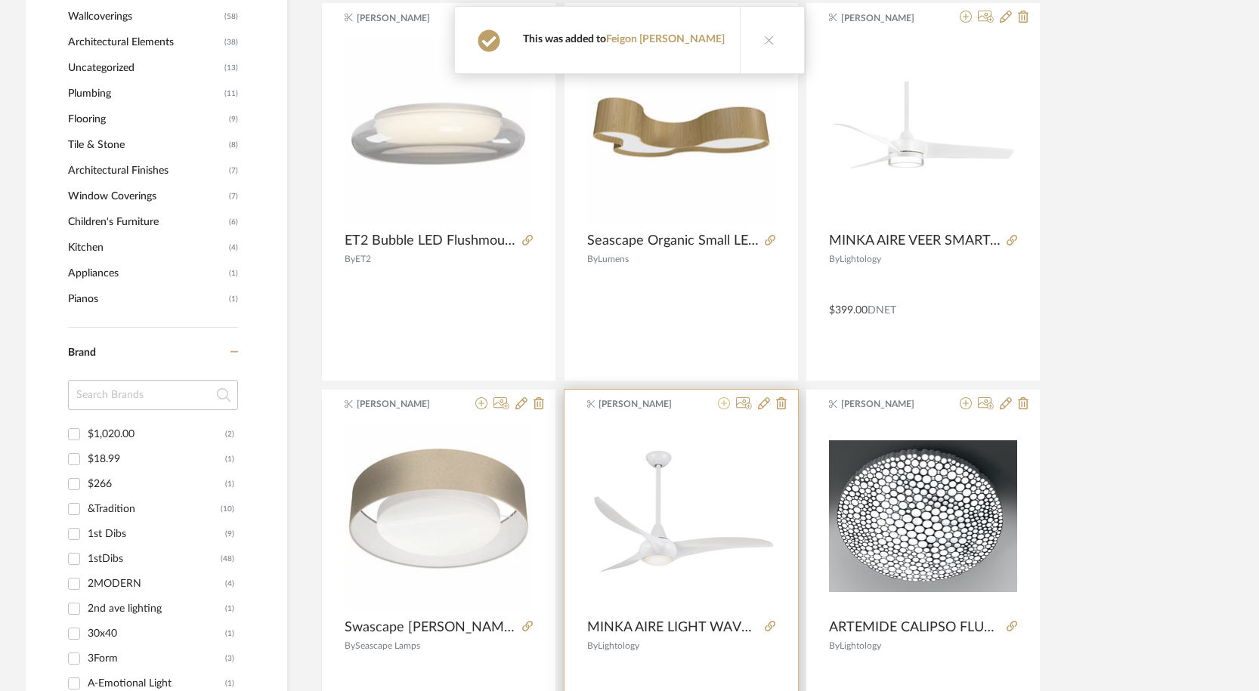
click at [722, 404] on icon at bounding box center [724, 403] width 12 height 12
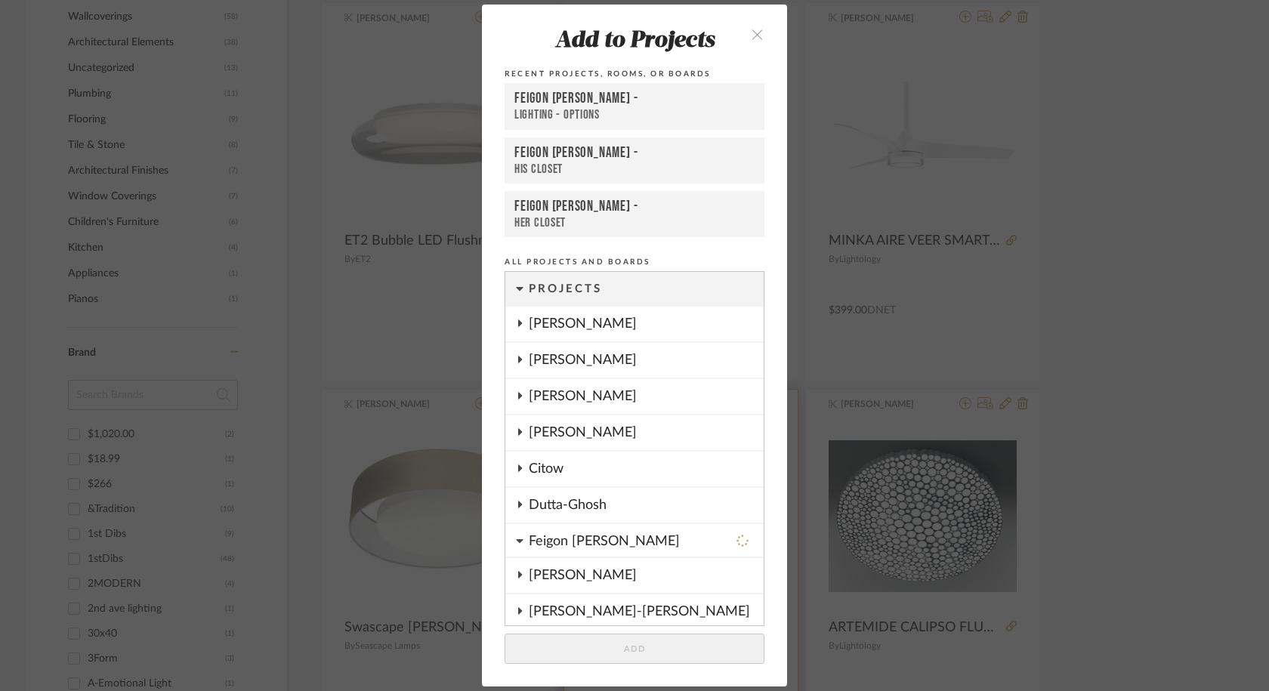
scroll to position [279, 0]
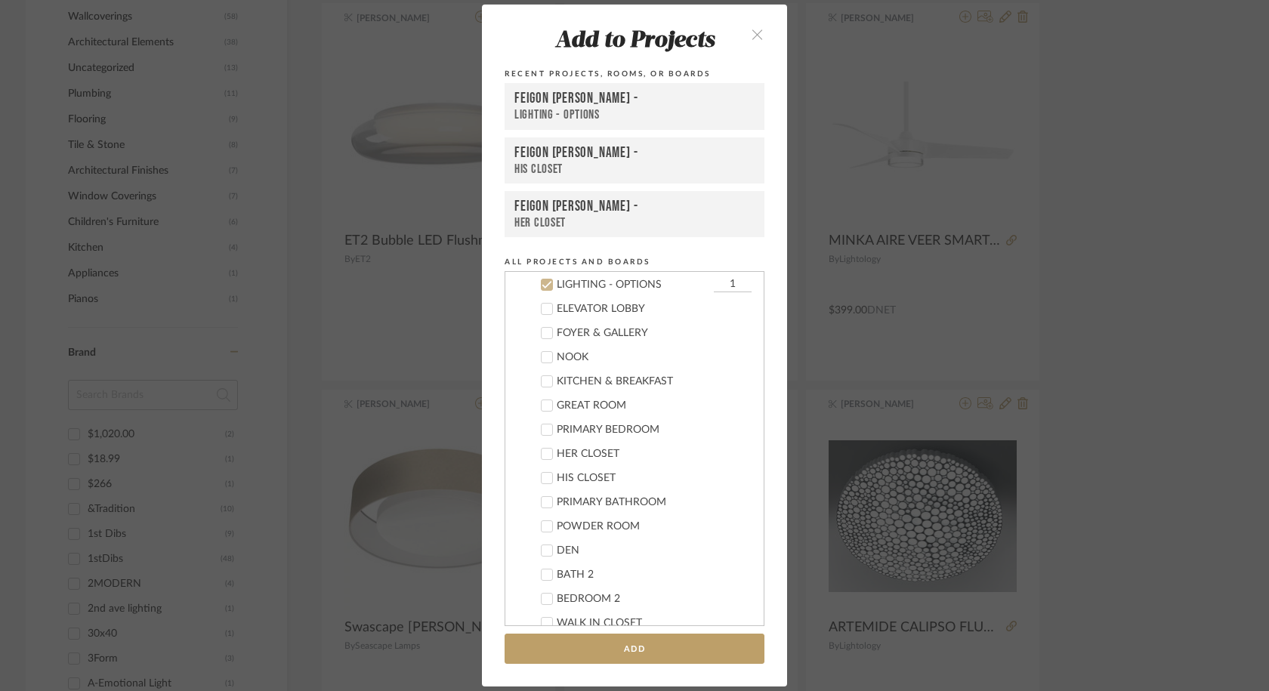
click at [641, 108] on div "LIGHTING - OPTIONS" at bounding box center [635, 115] width 240 height 16
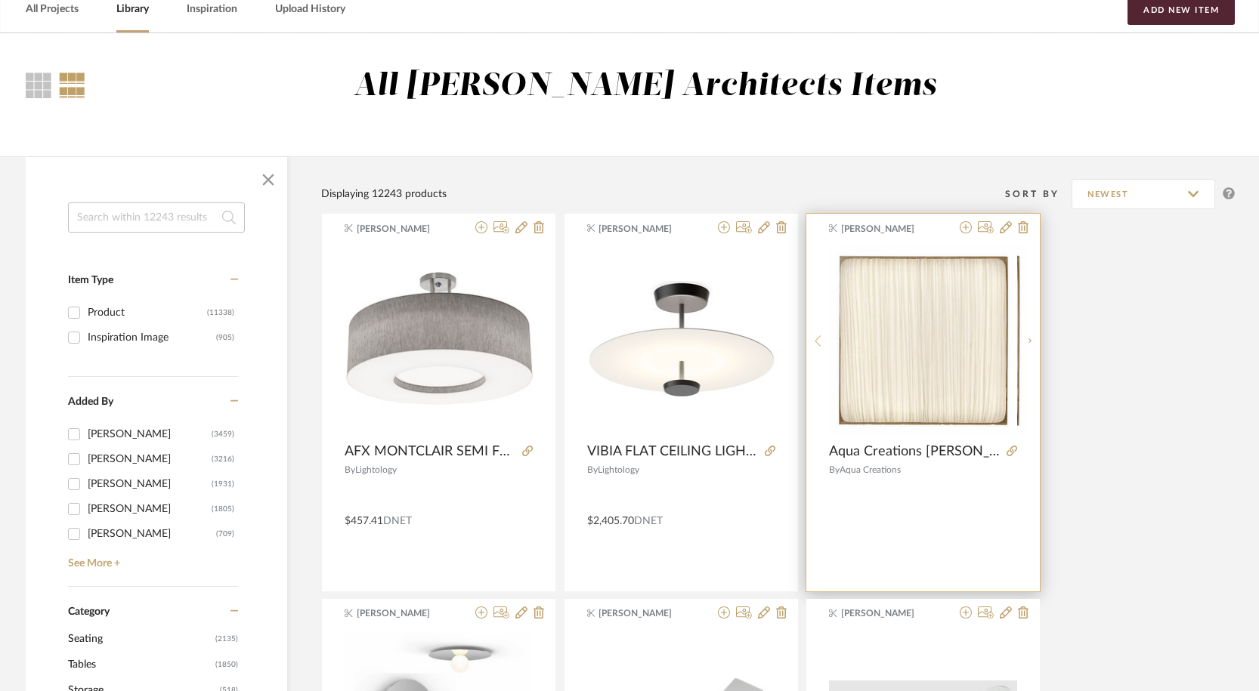
scroll to position [0, 0]
